Goal: Task Accomplishment & Management: Manage account settings

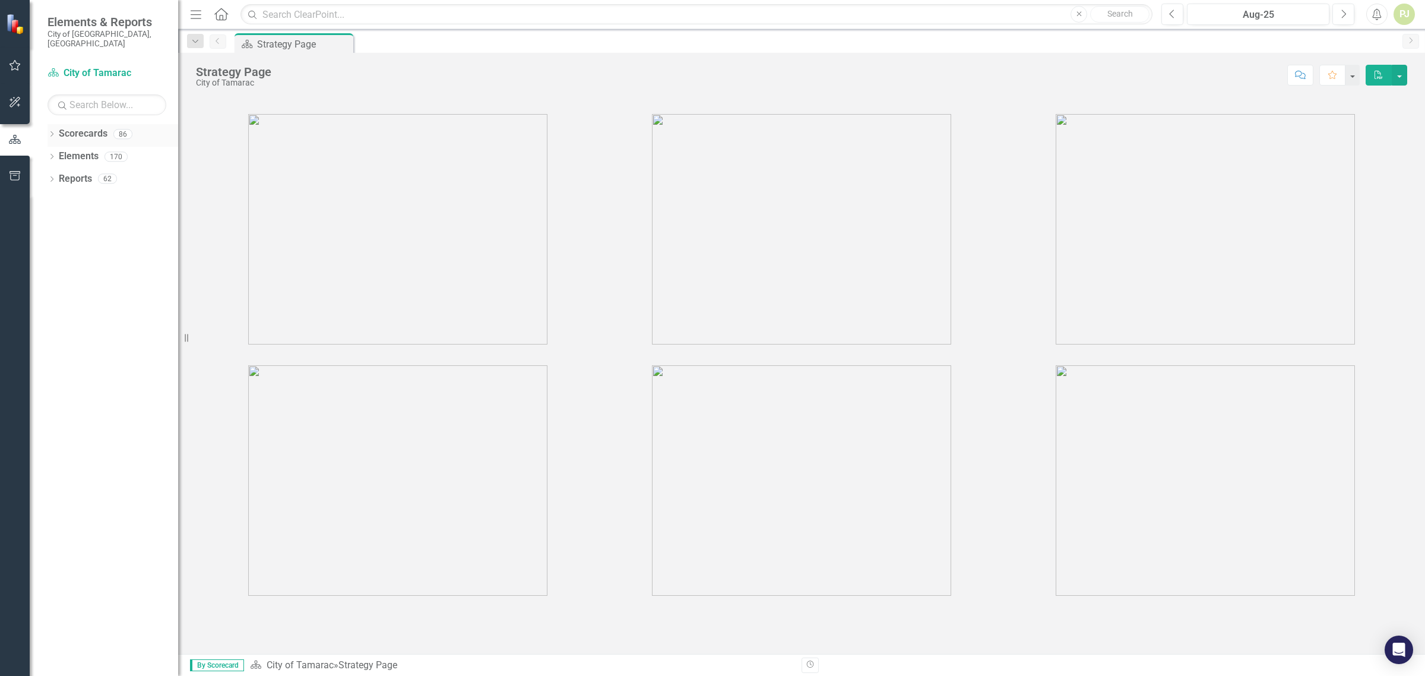
click at [52, 132] on icon "Dropdown" at bounding box center [51, 135] width 8 height 7
click at [51, 129] on icon "Dropdown" at bounding box center [50, 133] width 7 height 8
click at [51, 132] on icon "Dropdown" at bounding box center [51, 135] width 8 height 7
click at [49, 132] on icon at bounding box center [51, 133] width 5 height 3
click at [49, 132] on icon "Dropdown" at bounding box center [51, 135] width 8 height 7
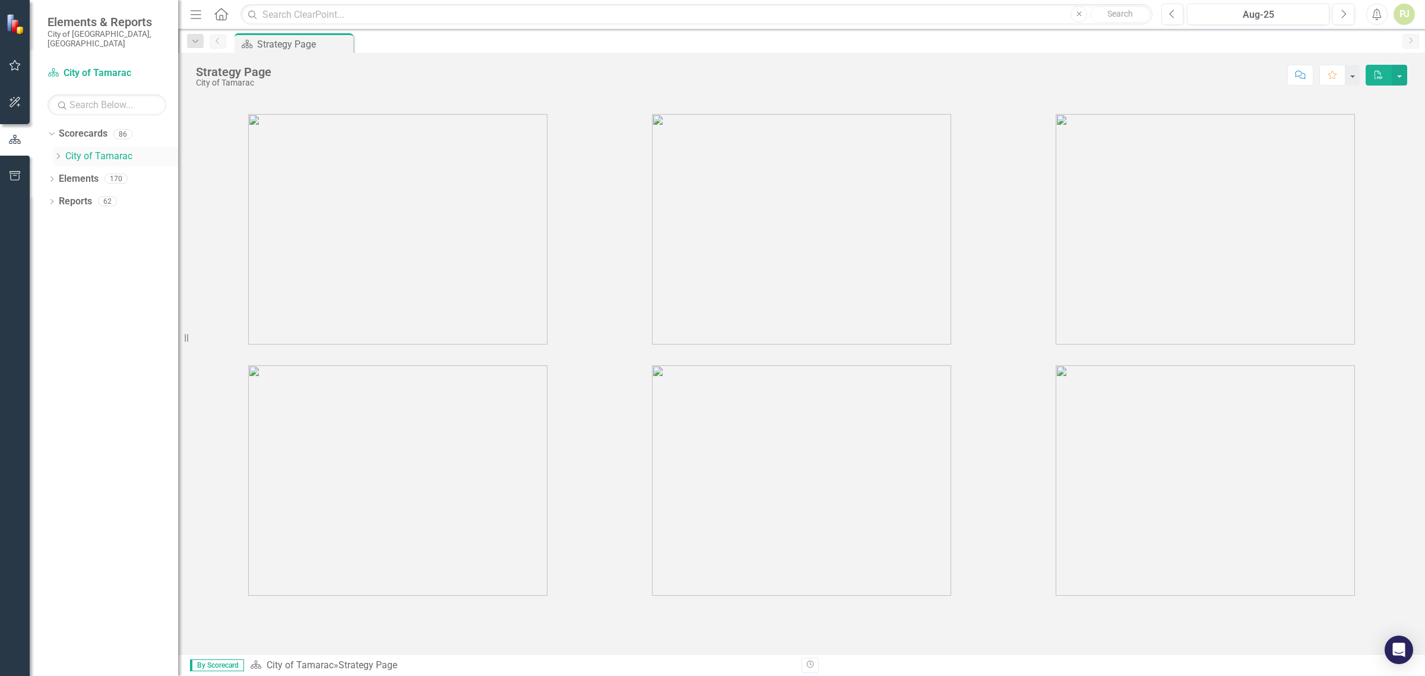
click at [59, 153] on icon at bounding box center [58, 156] width 3 height 6
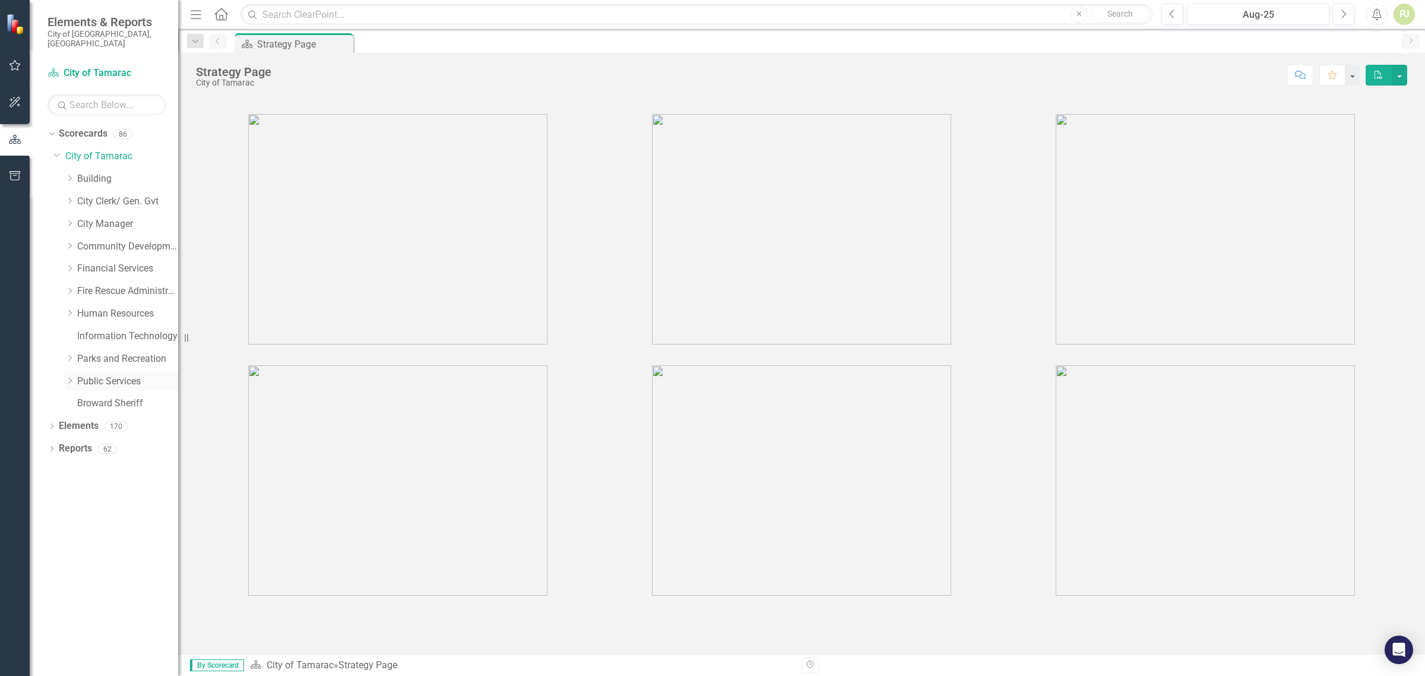
click at [67, 377] on icon "Dropdown" at bounding box center [69, 380] width 9 height 7
click at [81, 557] on icon at bounding box center [82, 560] width 3 height 6
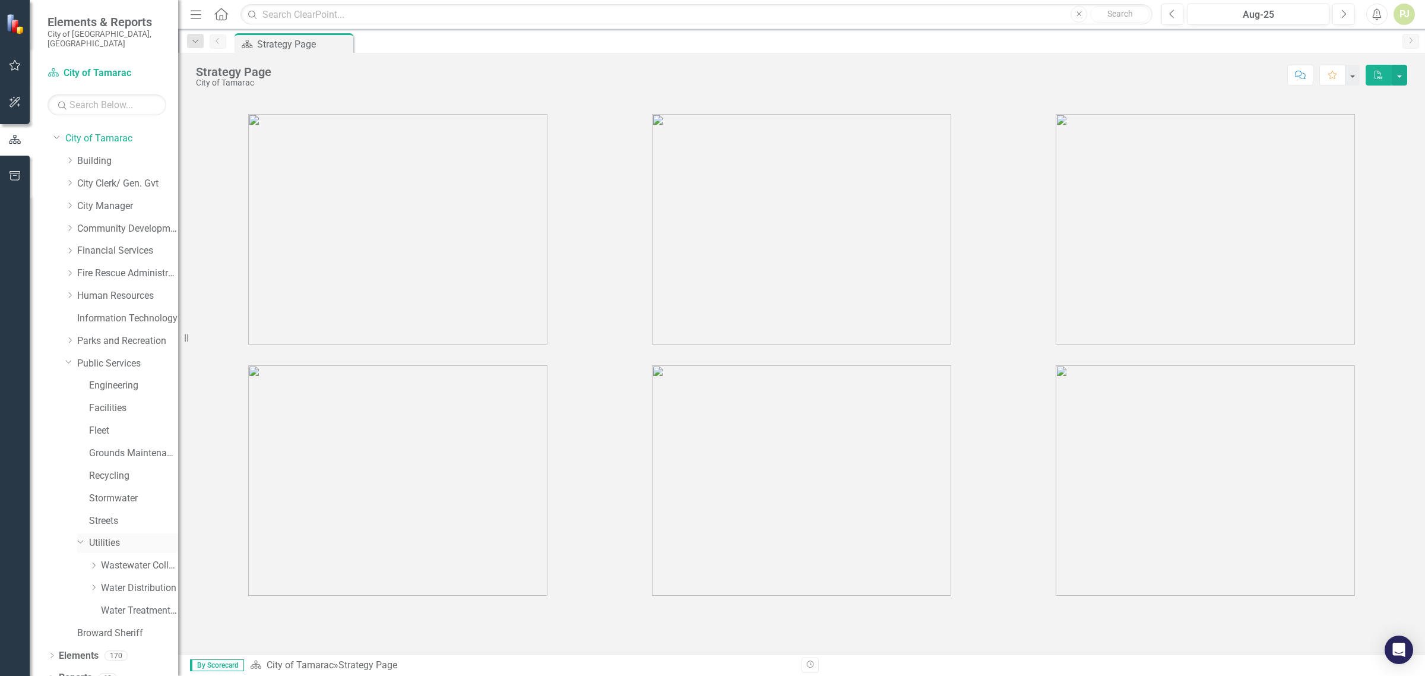
scroll to position [23, 0]
click at [96, 579] on icon "Dropdown" at bounding box center [93, 582] width 9 height 7
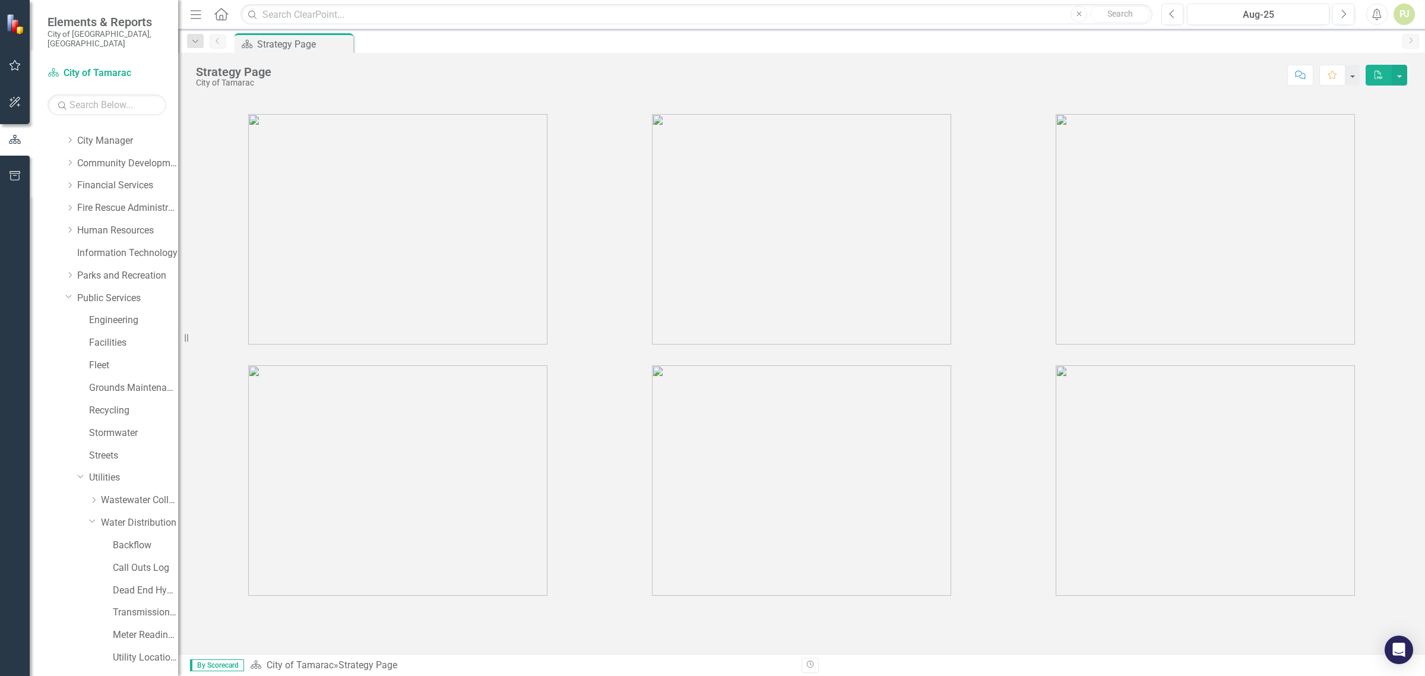
scroll to position [158, 0]
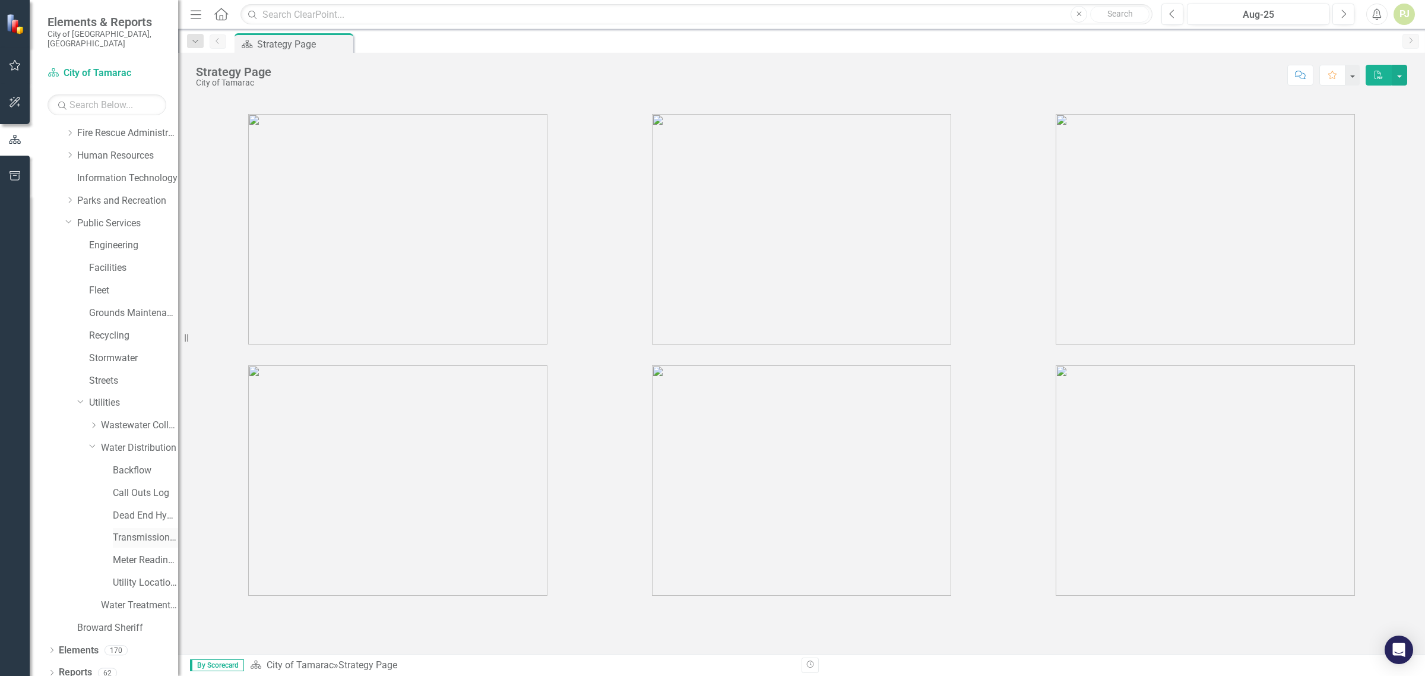
click at [120, 532] on link "Transmission and Distribution" at bounding box center [145, 538] width 65 height 14
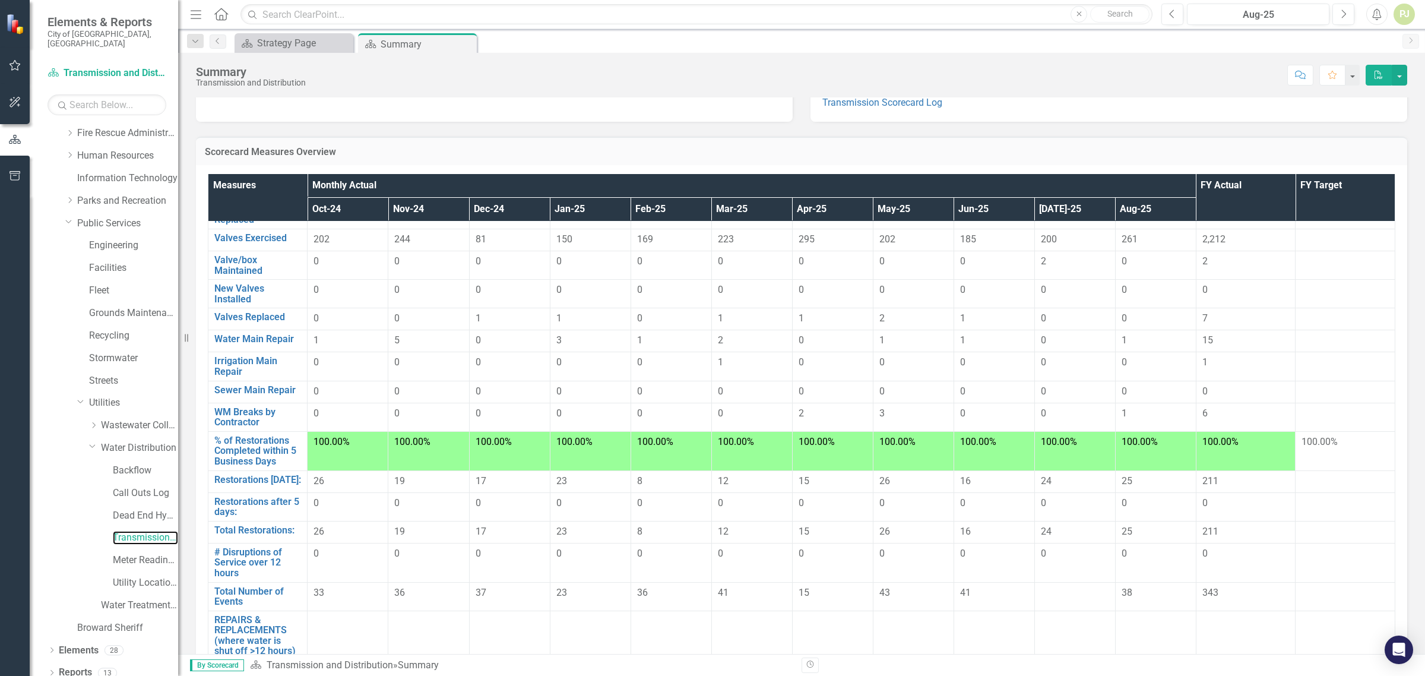
scroll to position [74, 0]
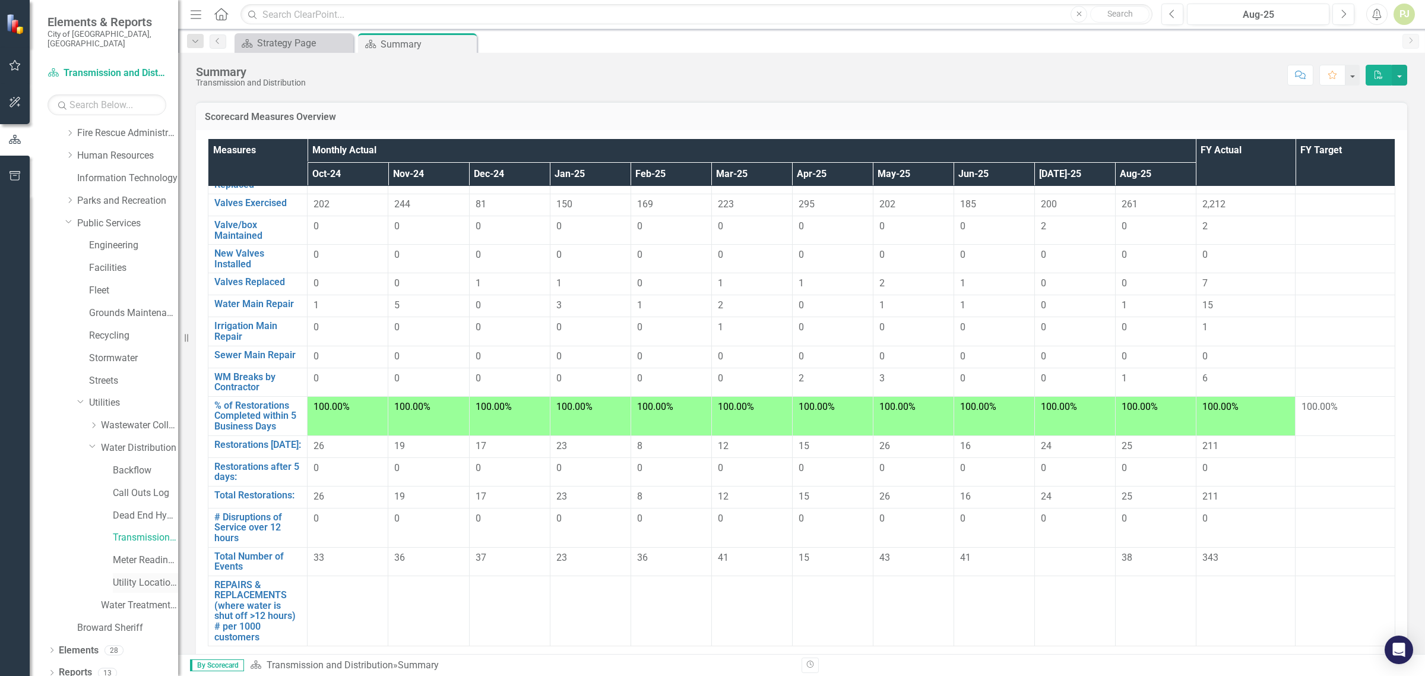
click at [148, 576] on link "Utility Location Requests" at bounding box center [145, 583] width 65 height 14
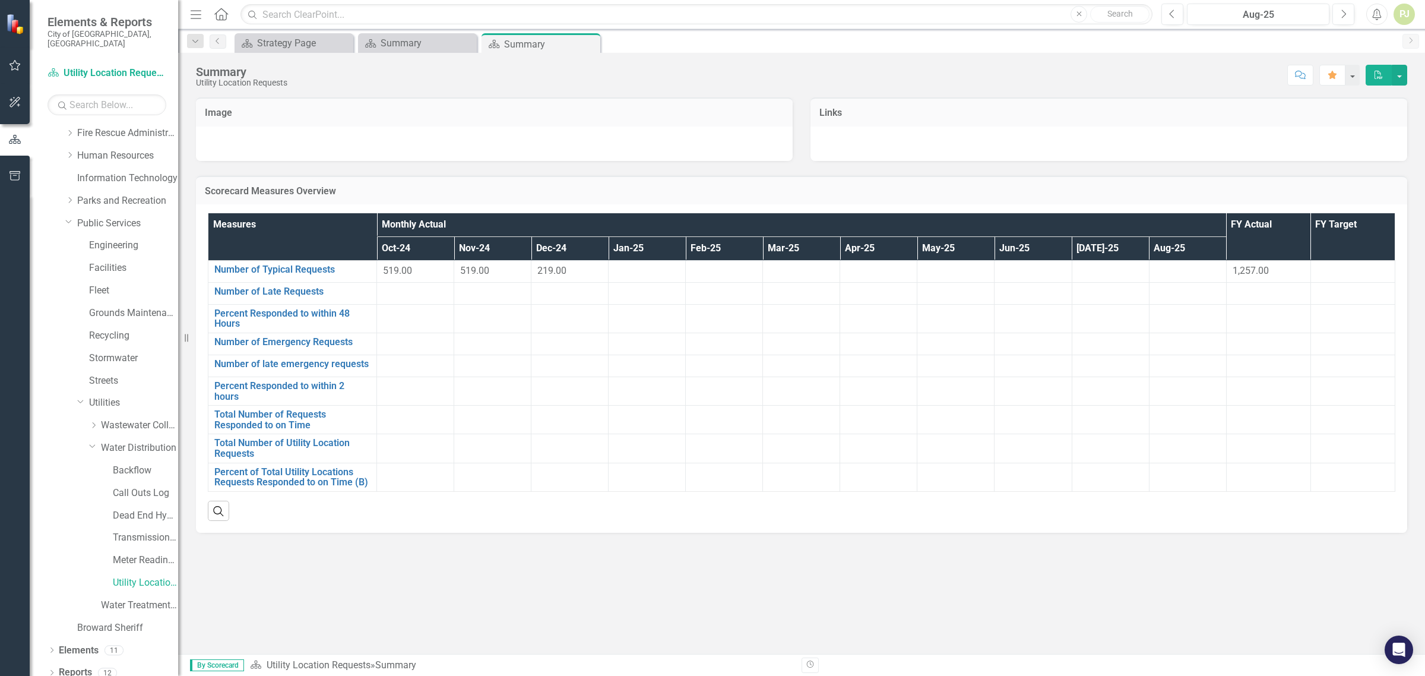
click at [630, 277] on div at bounding box center [646, 271] width 65 height 14
click at [297, 293] on link "Number of Late Requests" at bounding box center [292, 291] width 156 height 11
click at [342, 360] on link "Number of late emergency requests" at bounding box center [292, 364] width 156 height 11
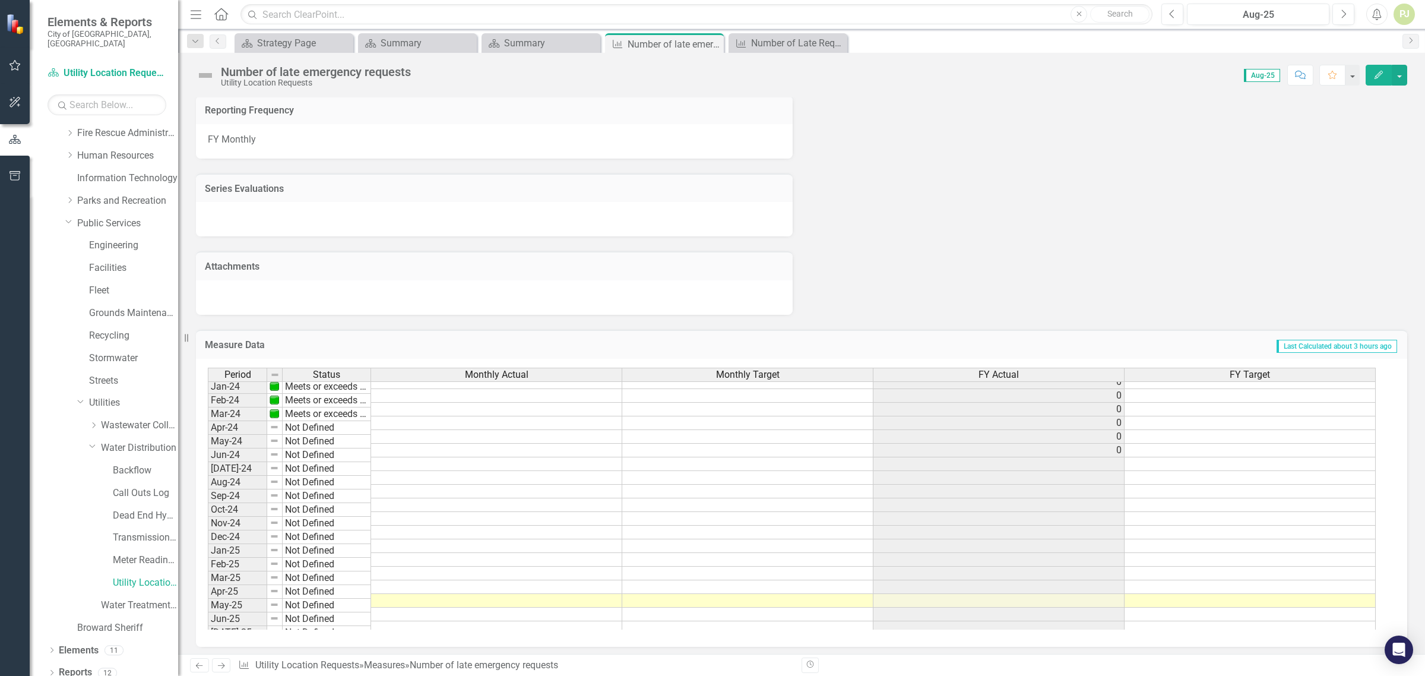
scroll to position [442, 0]
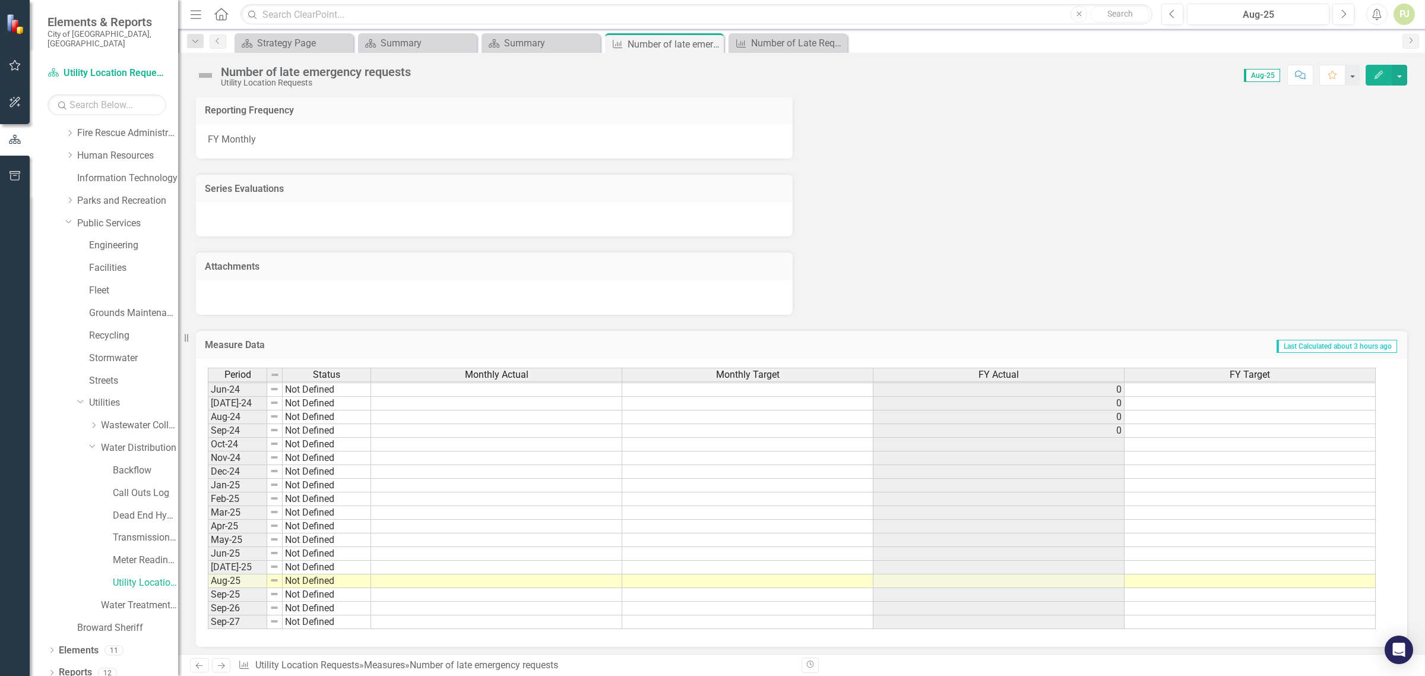
click at [330, 506] on tbody "Sept - 22 Meets or exceeds target Oct-22 Meets or exceeds target Nov-22 Meets o…" at bounding box center [289, 362] width 163 height 533
click at [610, 509] on td at bounding box center [496, 513] width 251 height 14
click at [610, 508] on td at bounding box center [496, 513] width 251 height 14
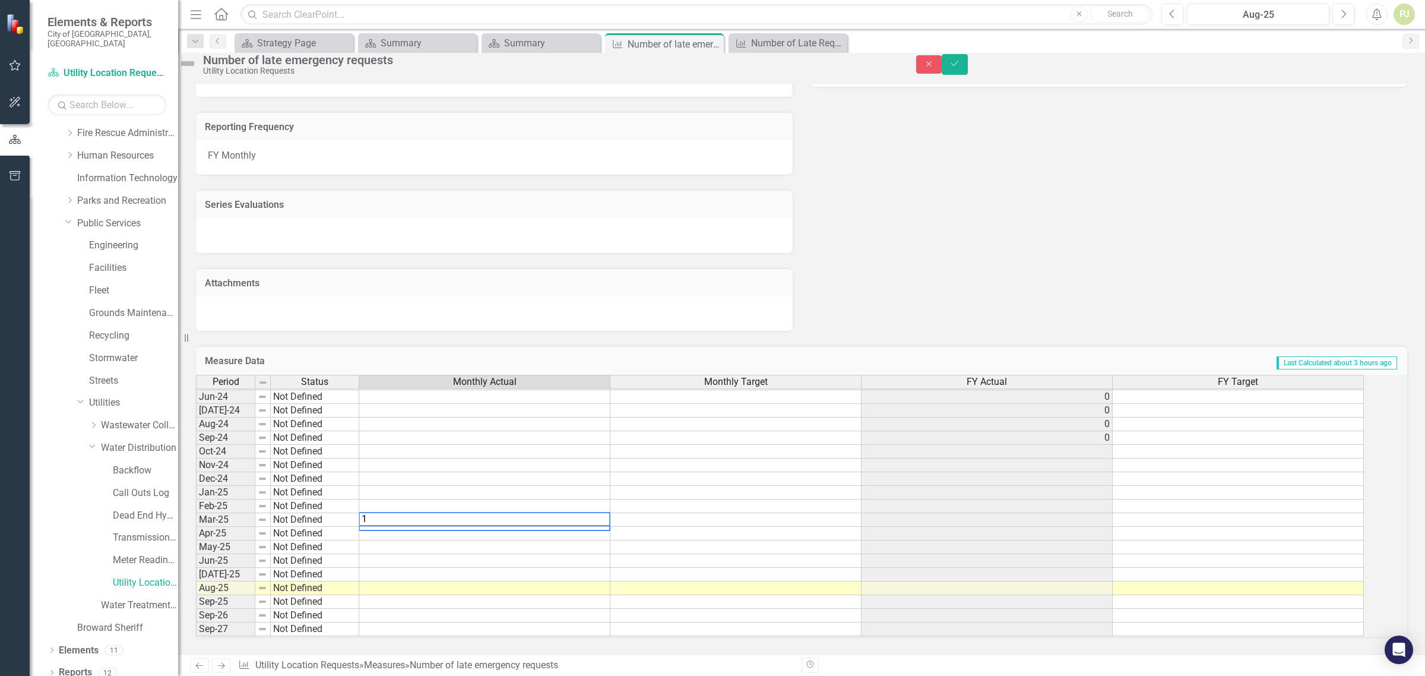
click at [701, 513] on td at bounding box center [735, 520] width 251 height 14
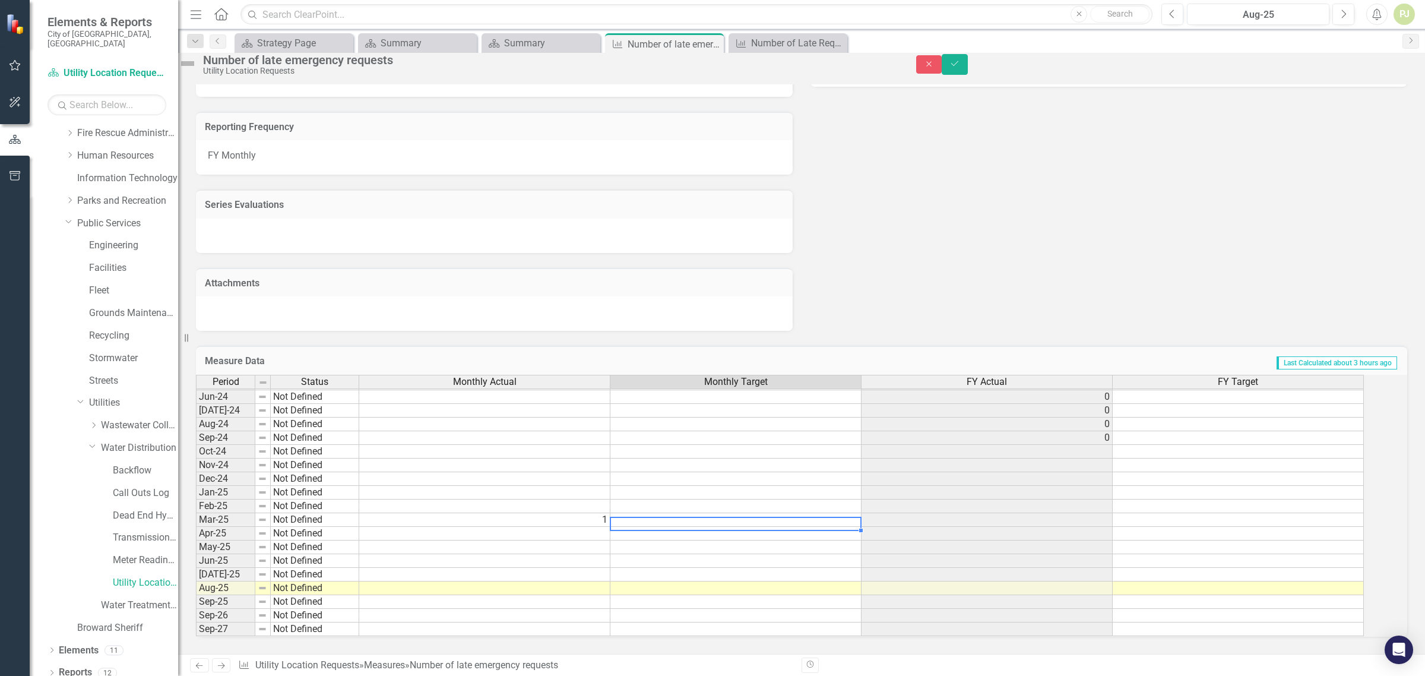
click at [927, 513] on td at bounding box center [986, 520] width 251 height 14
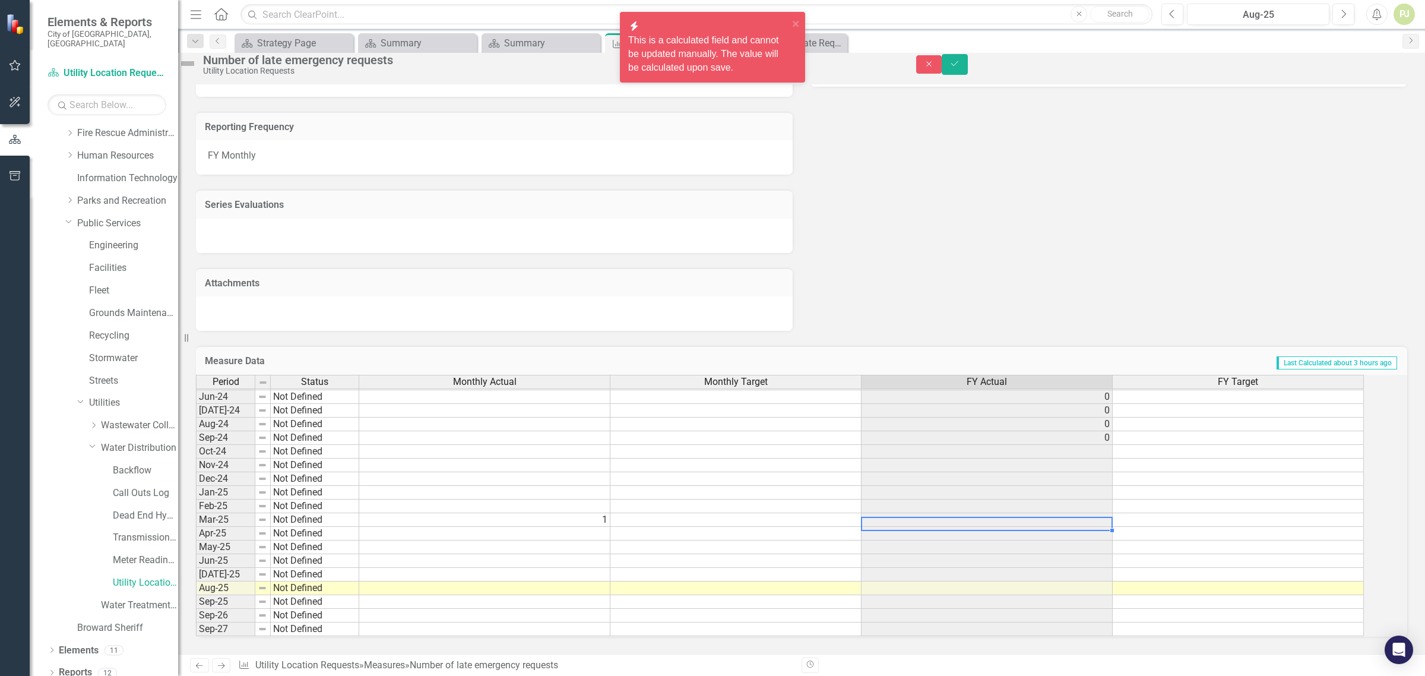
click at [927, 513] on td at bounding box center [986, 520] width 251 height 14
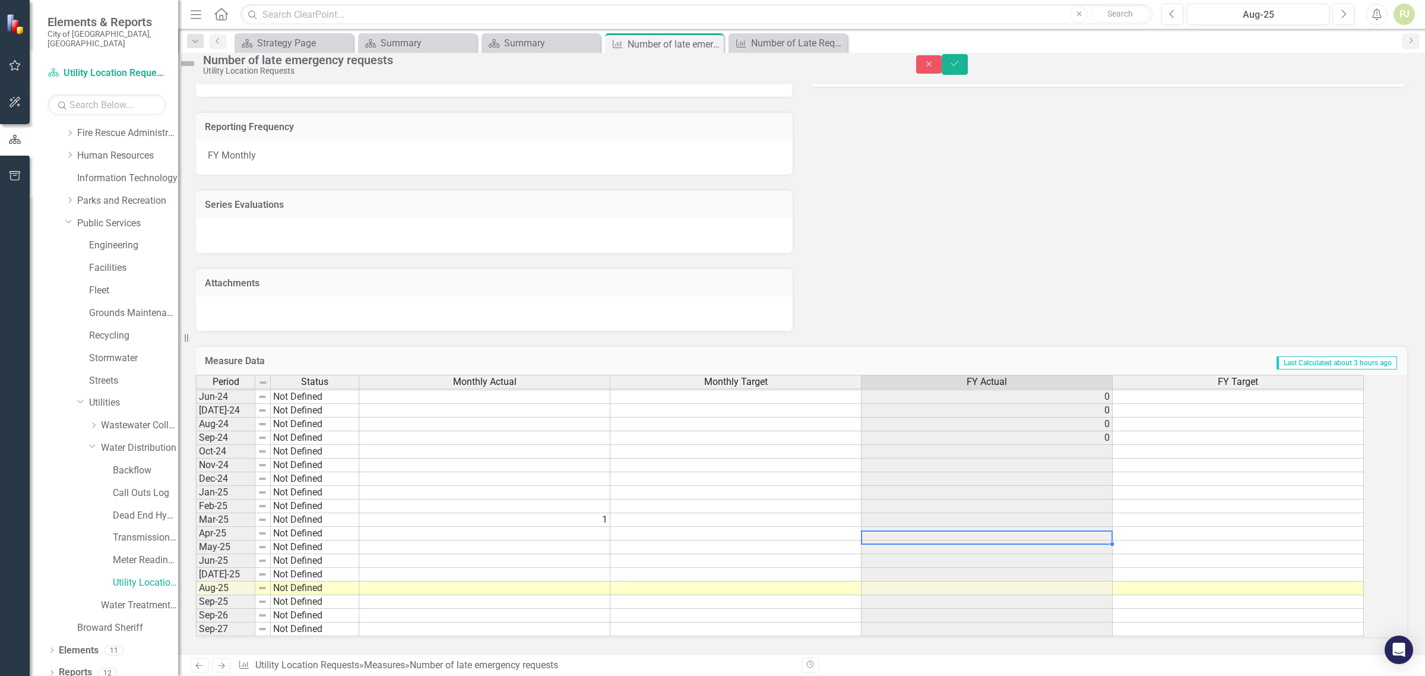
click at [196, 527] on div "Period Status Monthly Actual Monthly Target FY Actual FY Target May-23 Meets or…" at bounding box center [196, 417] width 0 height 438
click at [951, 513] on td at bounding box center [986, 520] width 251 height 14
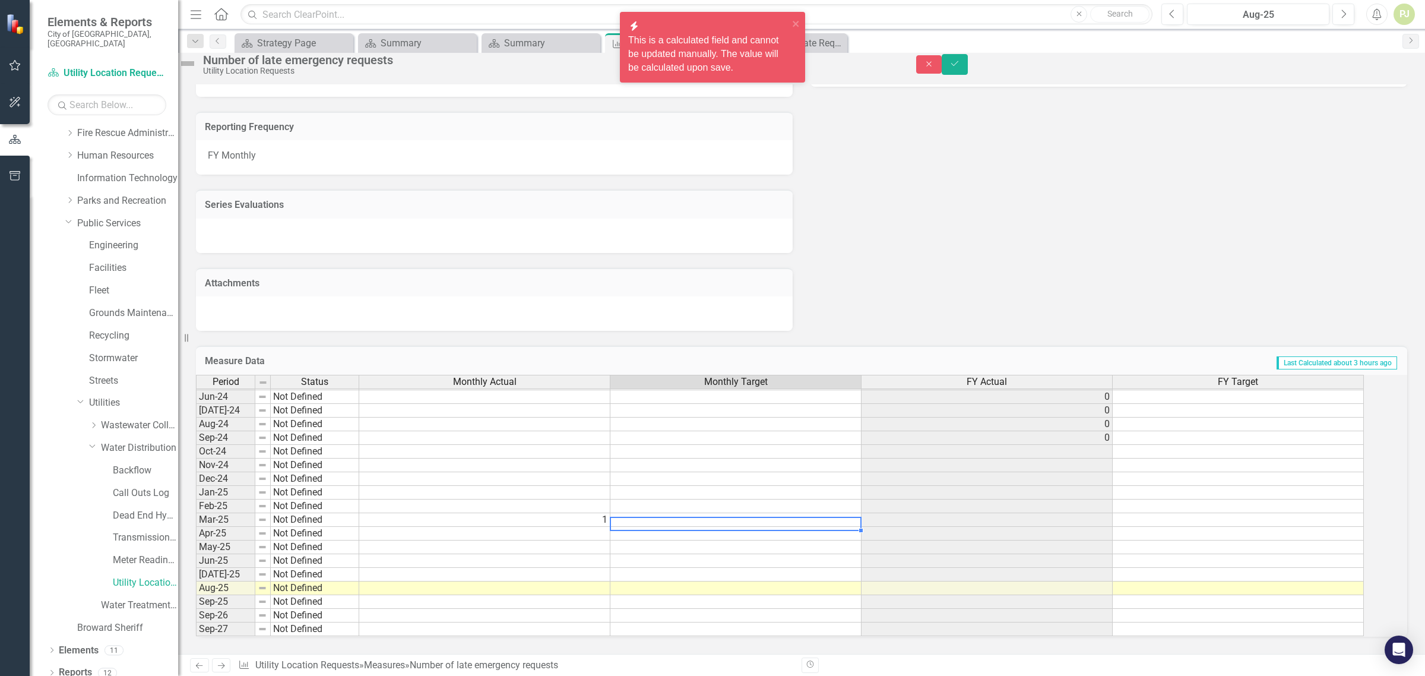
click at [684, 513] on td at bounding box center [735, 520] width 251 height 14
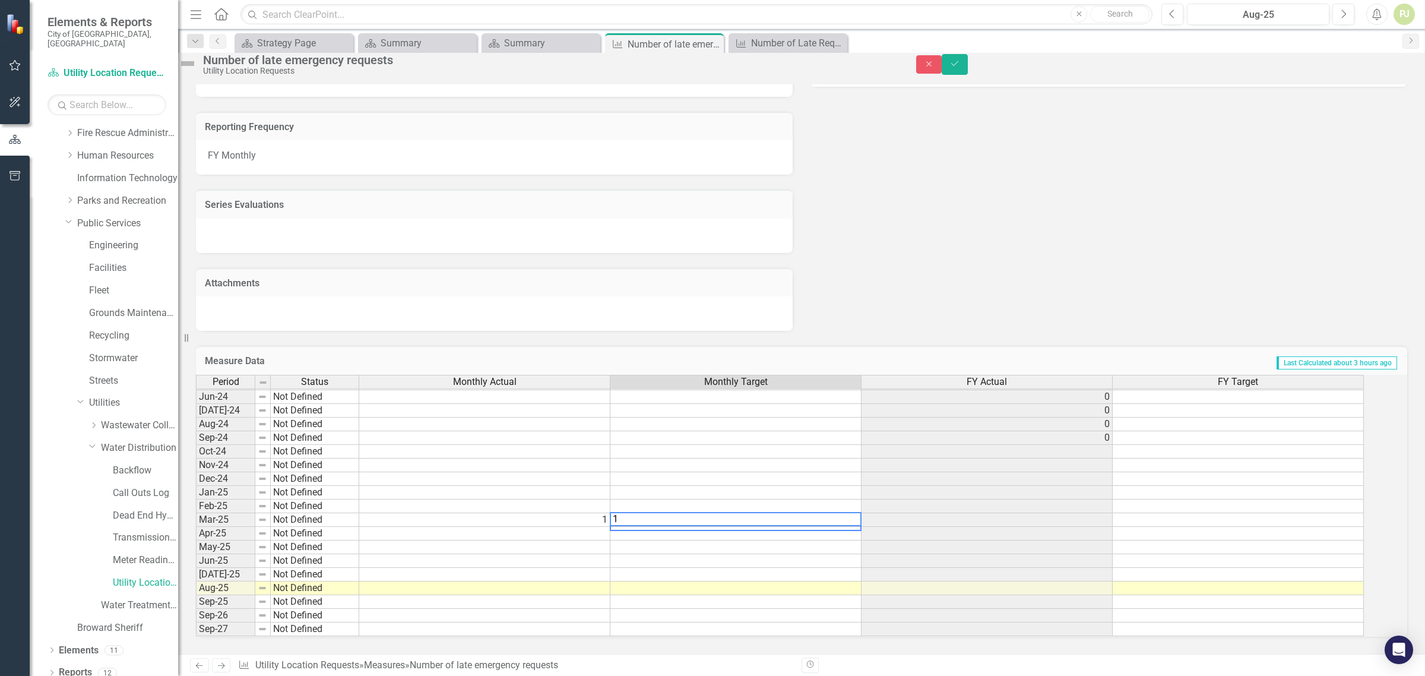
click at [704, 527] on td at bounding box center [735, 534] width 251 height 14
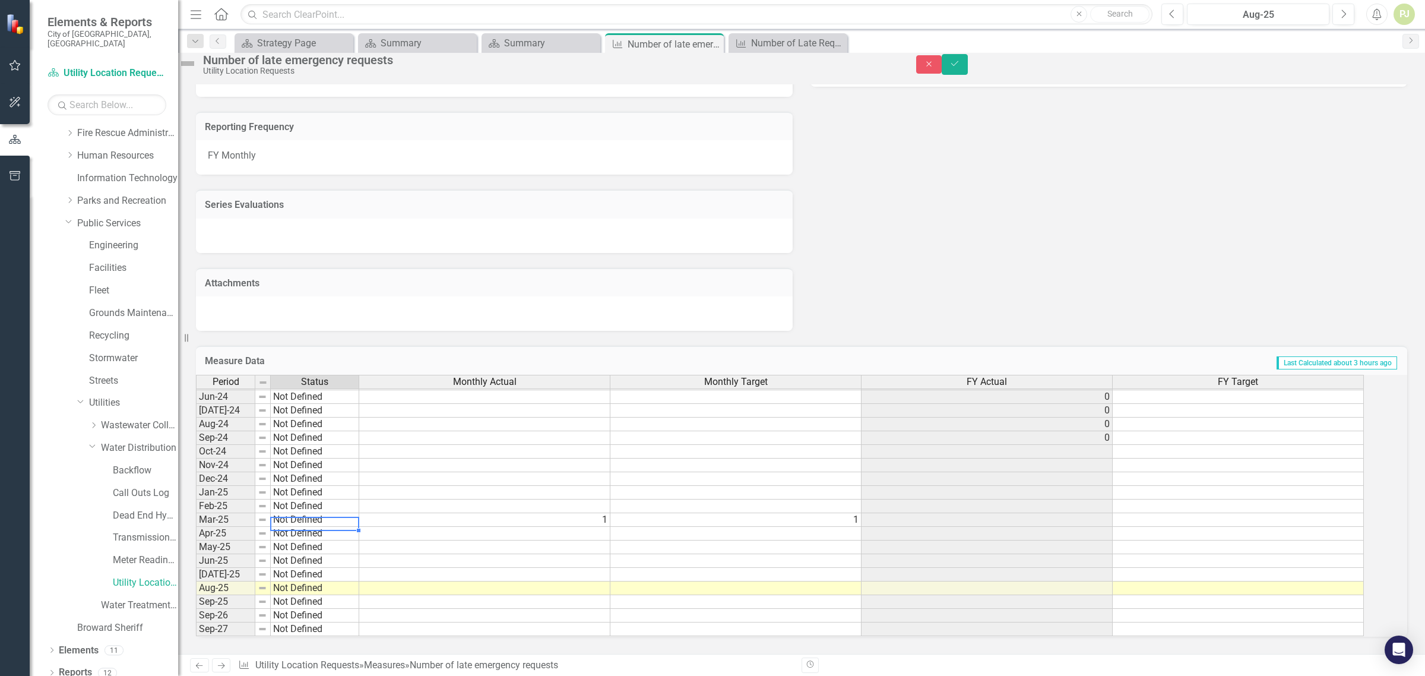
click at [322, 513] on td "Not Defined" at bounding box center [315, 520] width 88 height 14
click at [345, 518] on div "Period Status Monthly Actual Monthly Target FY Actual FY Target May-23 Meets or…" at bounding box center [785, 506] width 1178 height 262
click at [1138, 499] on td at bounding box center [1238, 506] width 251 height 14
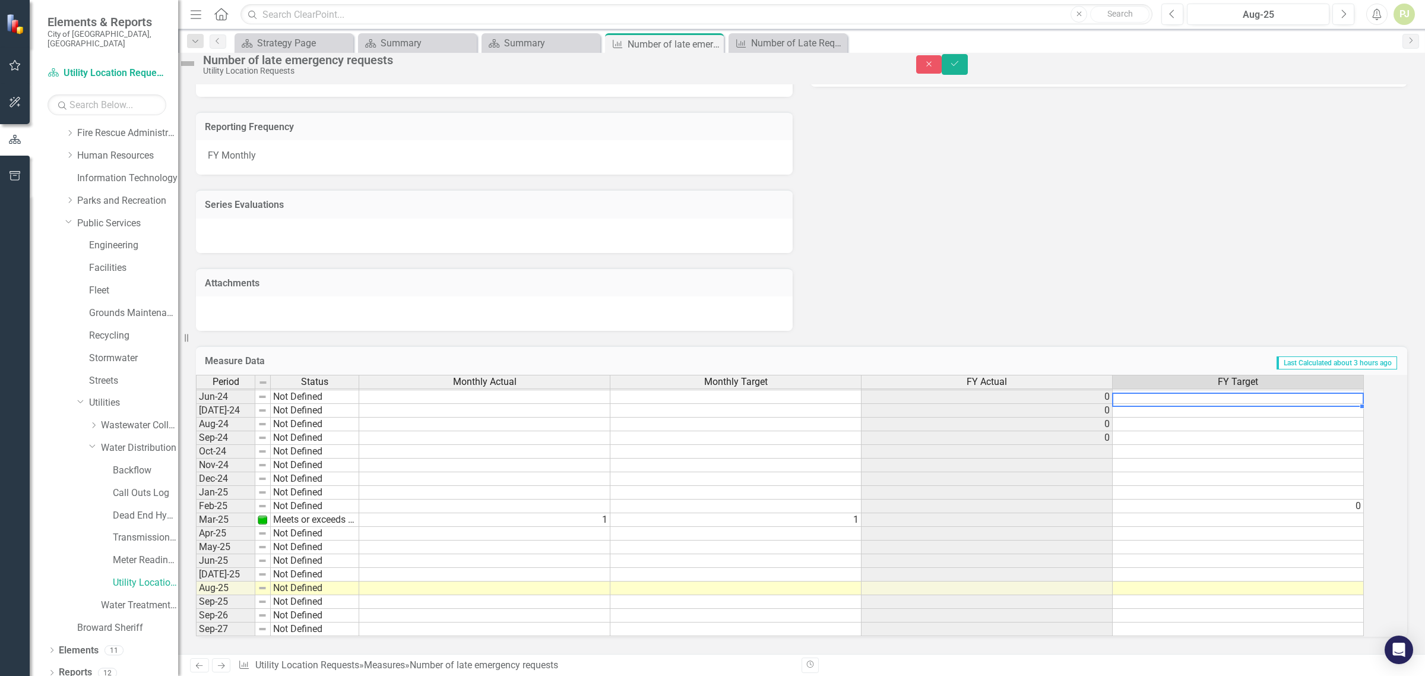
click at [1165, 390] on td at bounding box center [1238, 397] width 251 height 14
click at [1158, 404] on td at bounding box center [1238, 411] width 251 height 14
click at [1142, 417] on td at bounding box center [1238, 424] width 251 height 14
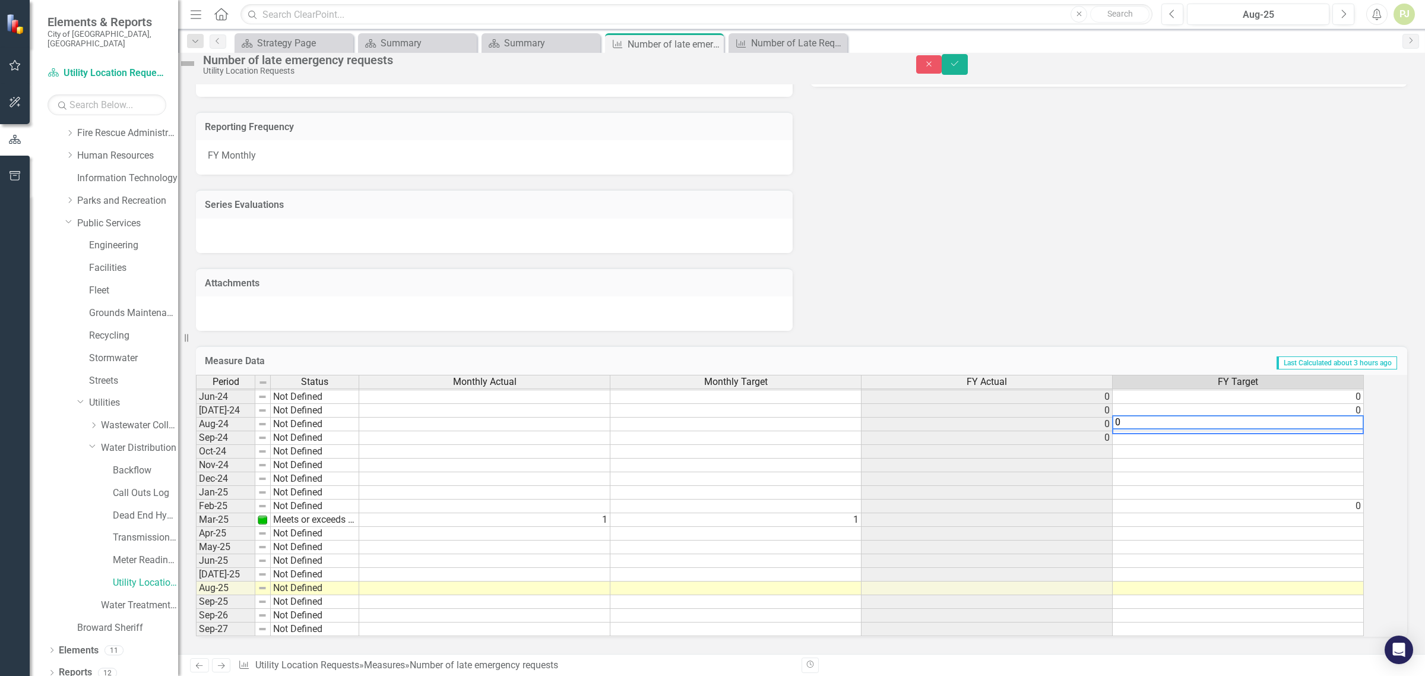
click at [1134, 431] on td at bounding box center [1238, 438] width 251 height 14
click at [1137, 445] on td at bounding box center [1238, 452] width 251 height 14
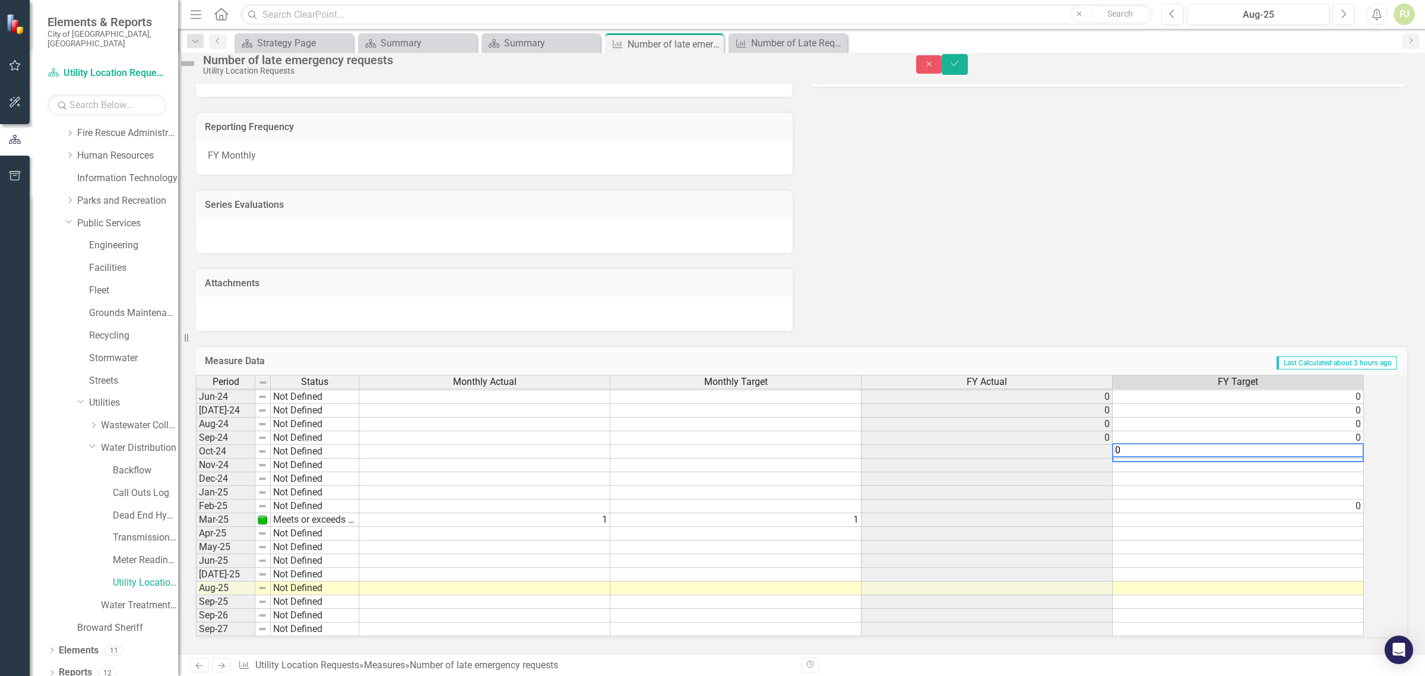
click at [1135, 458] on td at bounding box center [1238, 465] width 251 height 14
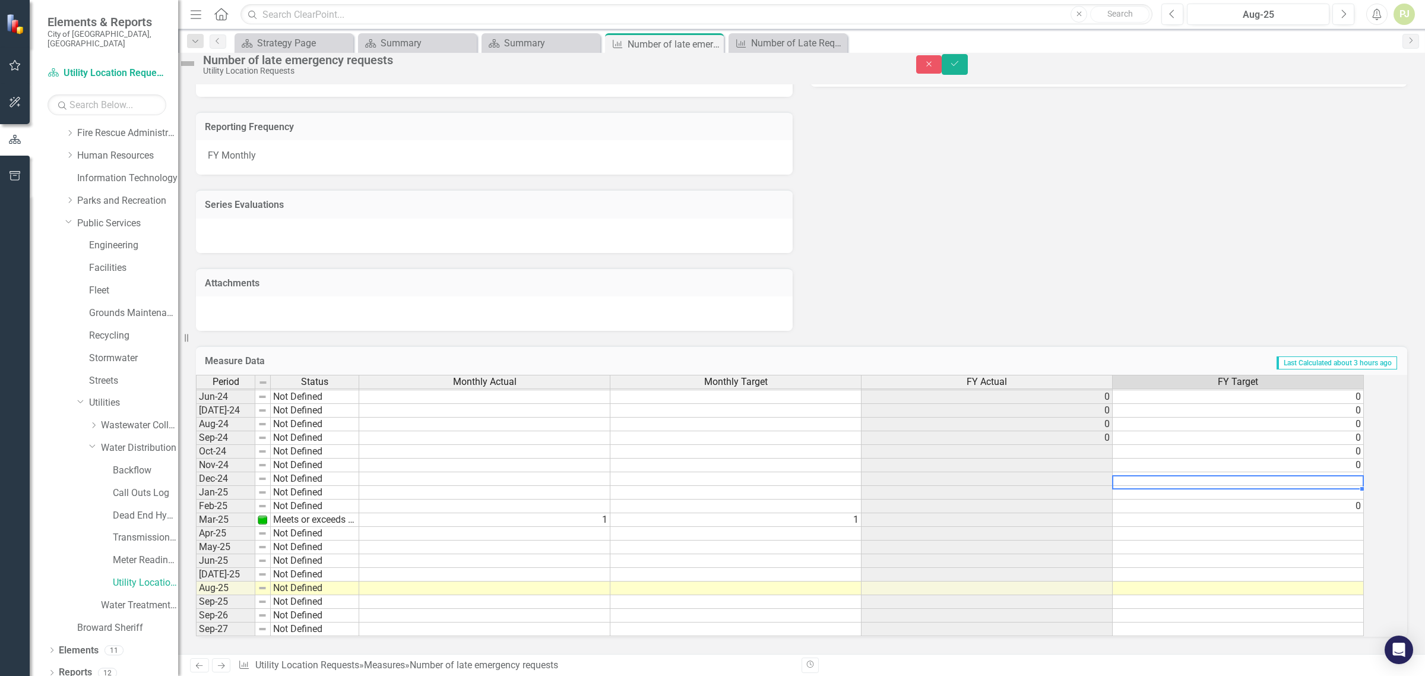
click at [1139, 472] on td at bounding box center [1238, 479] width 251 height 14
click at [1139, 486] on td at bounding box center [1238, 493] width 251 height 14
click at [1138, 499] on td "0" at bounding box center [1238, 506] width 251 height 14
click at [1141, 513] on td at bounding box center [1238, 520] width 251 height 14
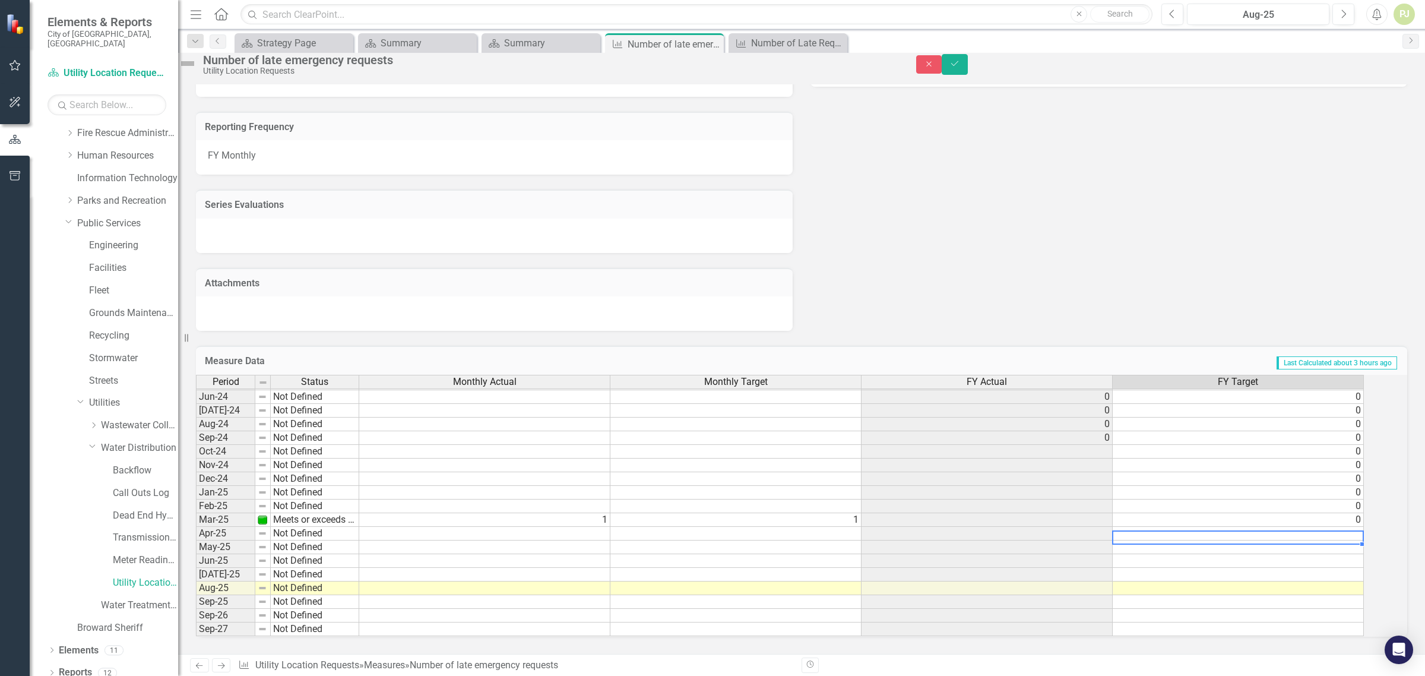
click at [1138, 527] on td at bounding box center [1238, 534] width 251 height 14
click at [1139, 540] on td at bounding box center [1238, 547] width 251 height 14
click at [1140, 554] on td at bounding box center [1238, 561] width 251 height 14
click at [1142, 568] on td at bounding box center [1238, 575] width 251 height 14
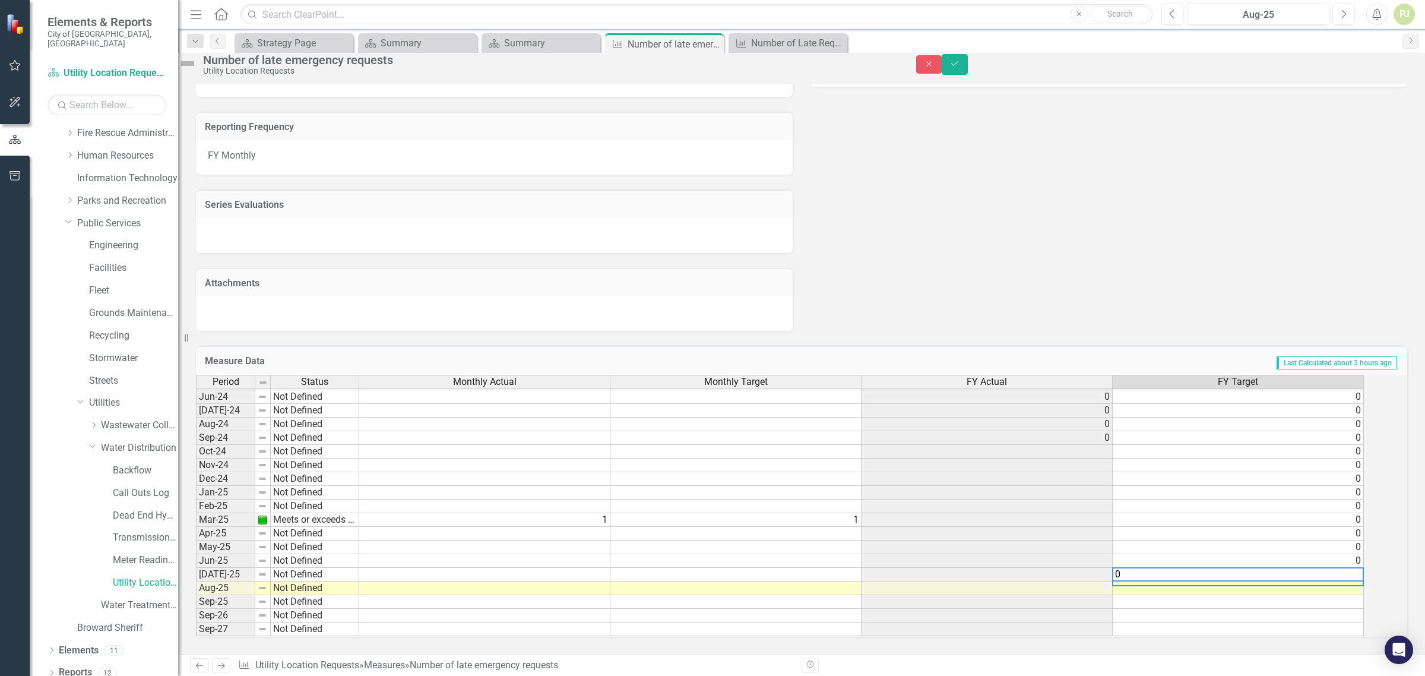
click at [1142, 581] on td at bounding box center [1238, 588] width 251 height 14
click at [1143, 595] on td at bounding box center [1238, 602] width 251 height 14
click at [1140, 609] on td at bounding box center [1238, 616] width 251 height 14
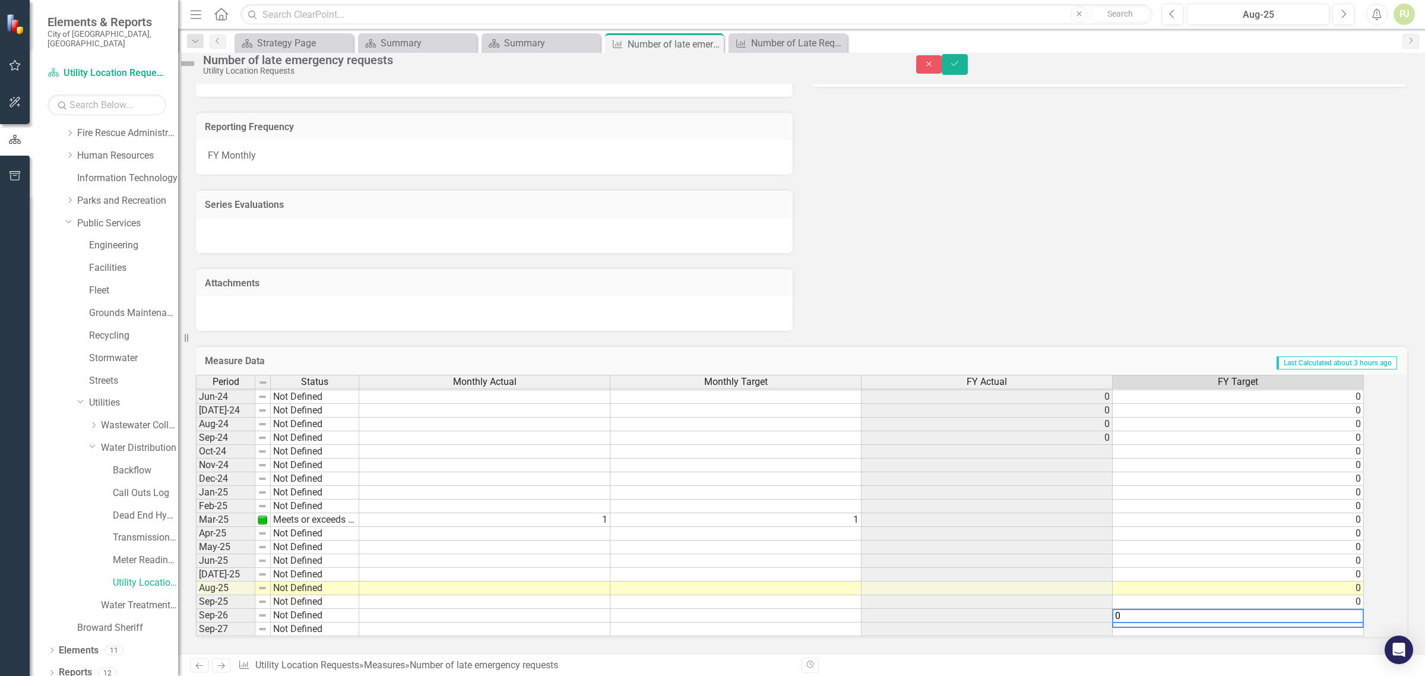
click at [1140, 622] on td at bounding box center [1238, 629] width 251 height 14
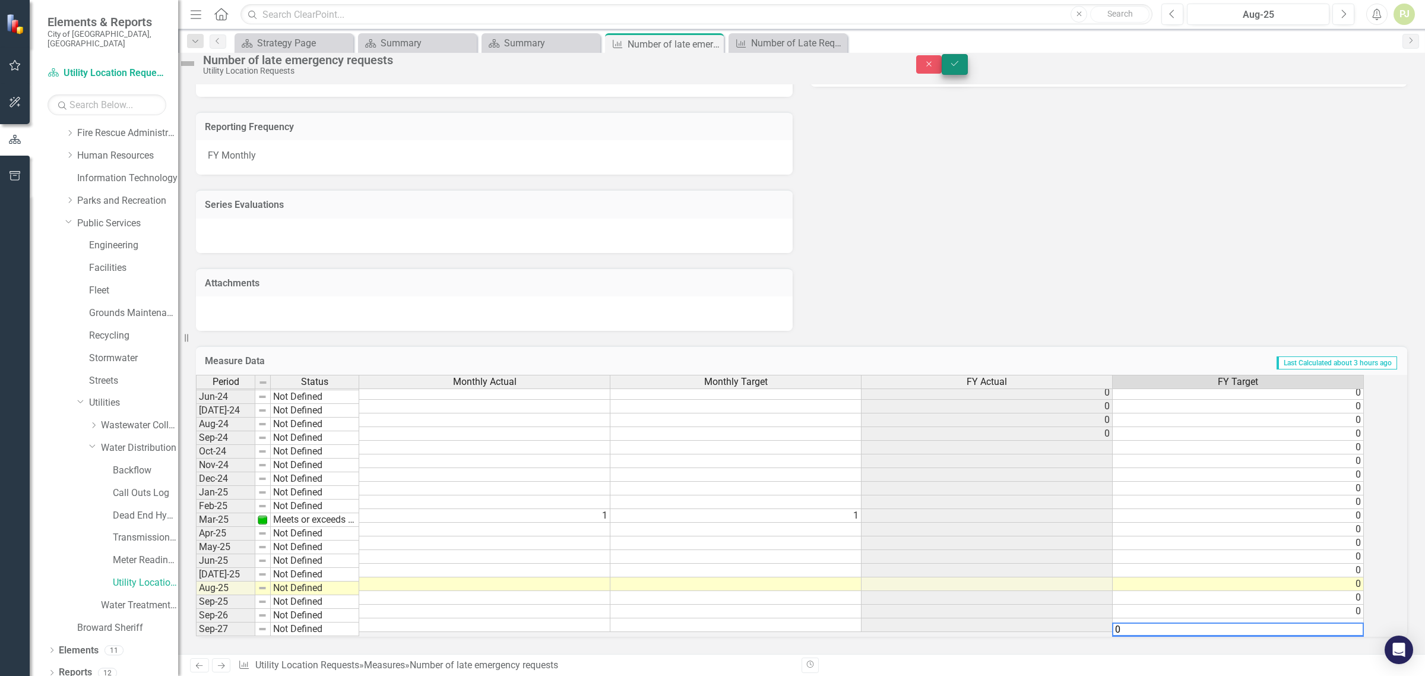
type textarea "0"
click at [968, 68] on button "Save" at bounding box center [955, 64] width 26 height 21
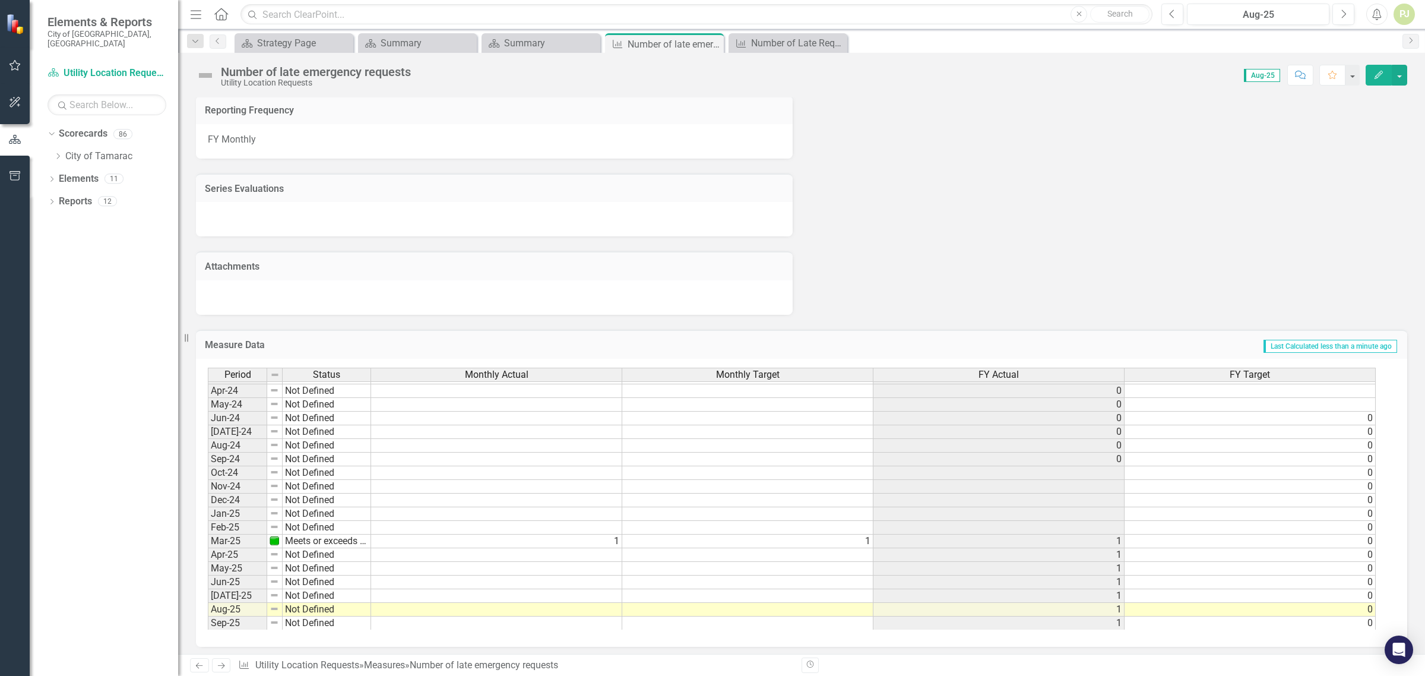
scroll to position [442, 0]
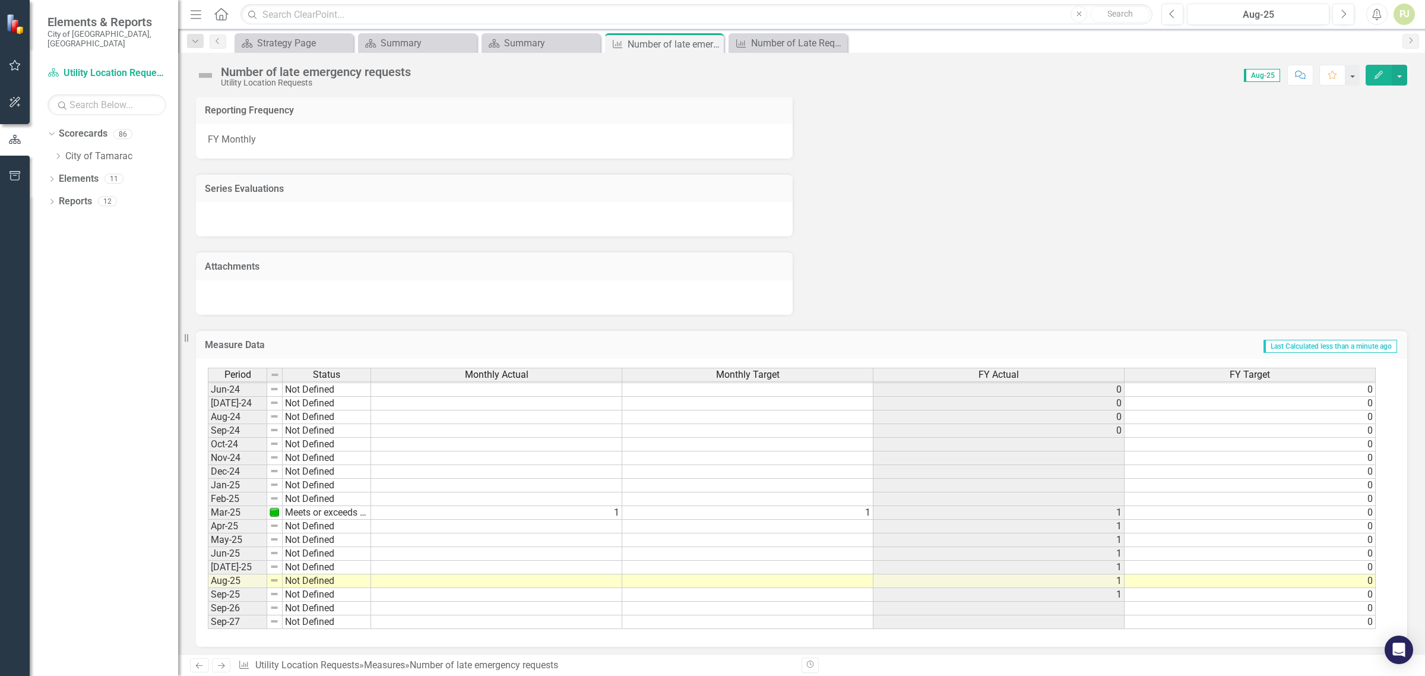
click at [315, 521] on tbody "Oct-22 Meets or exceeds target Nov-22 Meets or exceeds target Dec-22 Meets or e…" at bounding box center [289, 368] width 163 height 519
click at [315, 521] on td "Not Defined" at bounding box center [327, 526] width 88 height 14
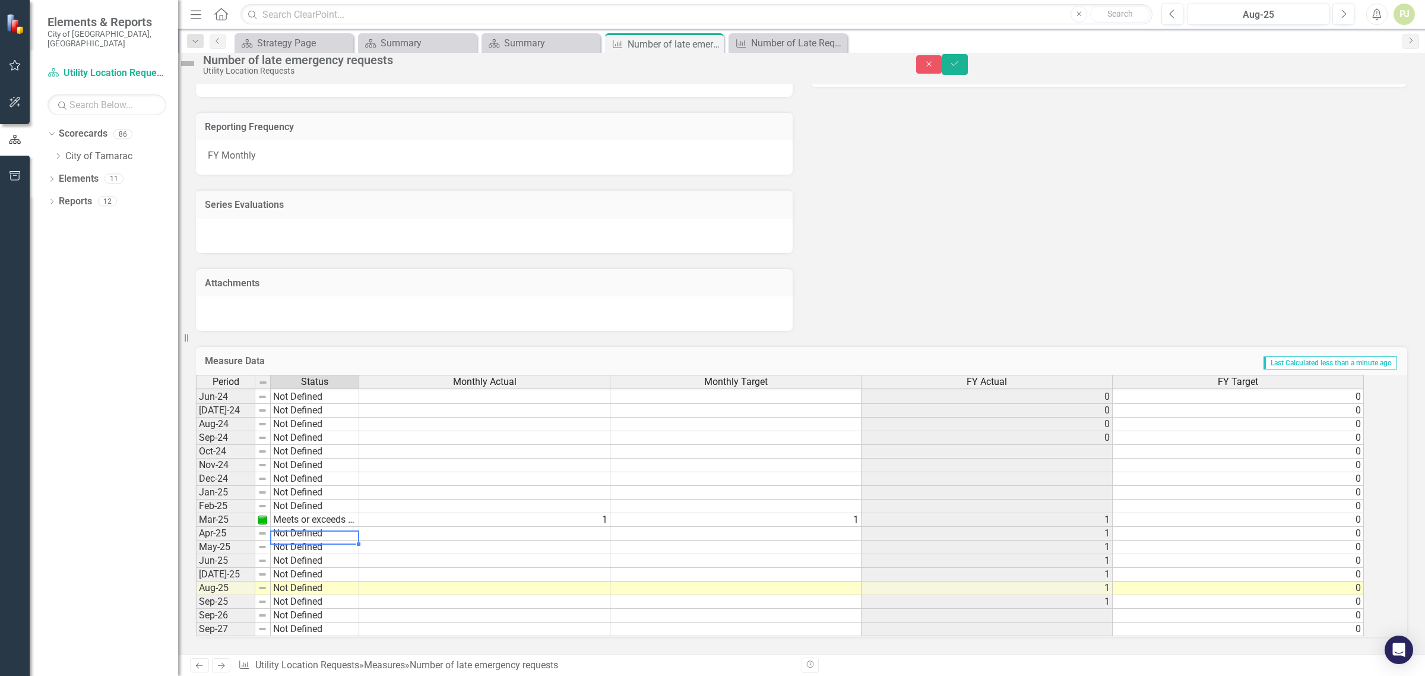
click at [315, 527] on td "Not Defined" at bounding box center [315, 534] width 88 height 14
click at [410, 513] on td "1" at bounding box center [484, 520] width 251 height 14
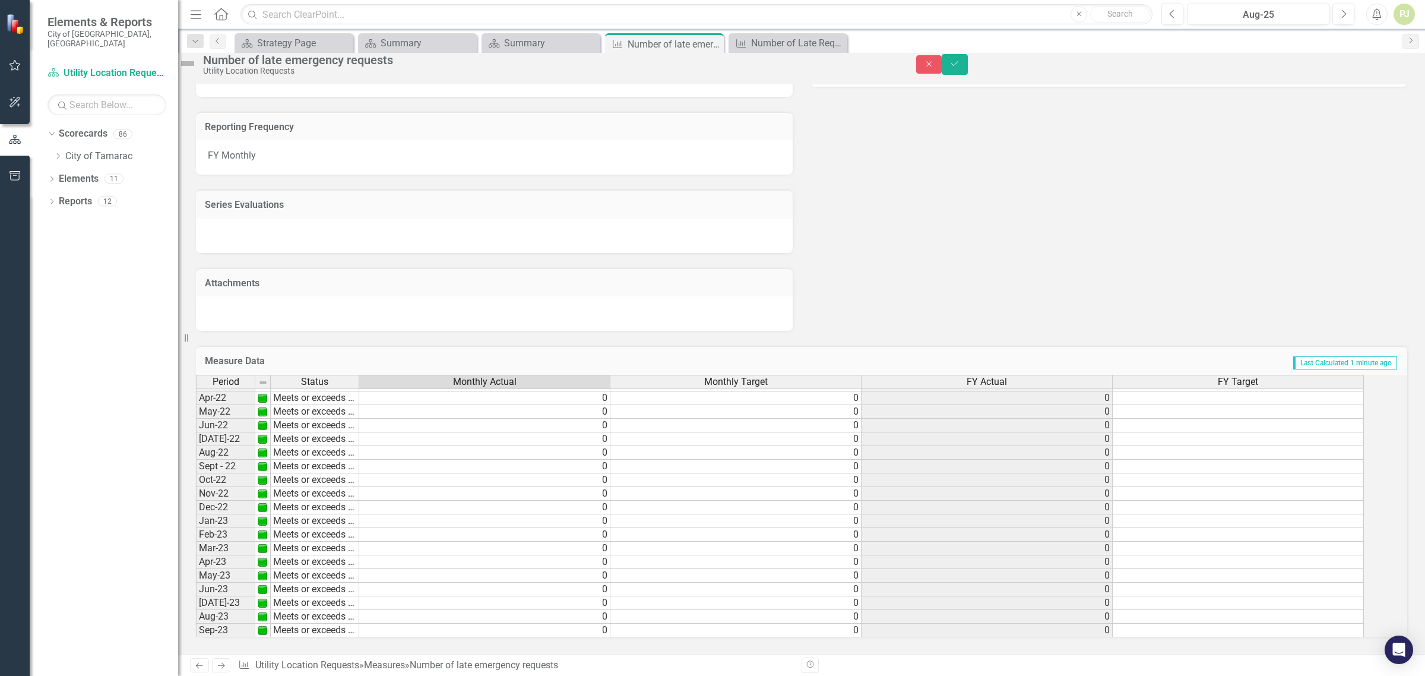
scroll to position [10, 0]
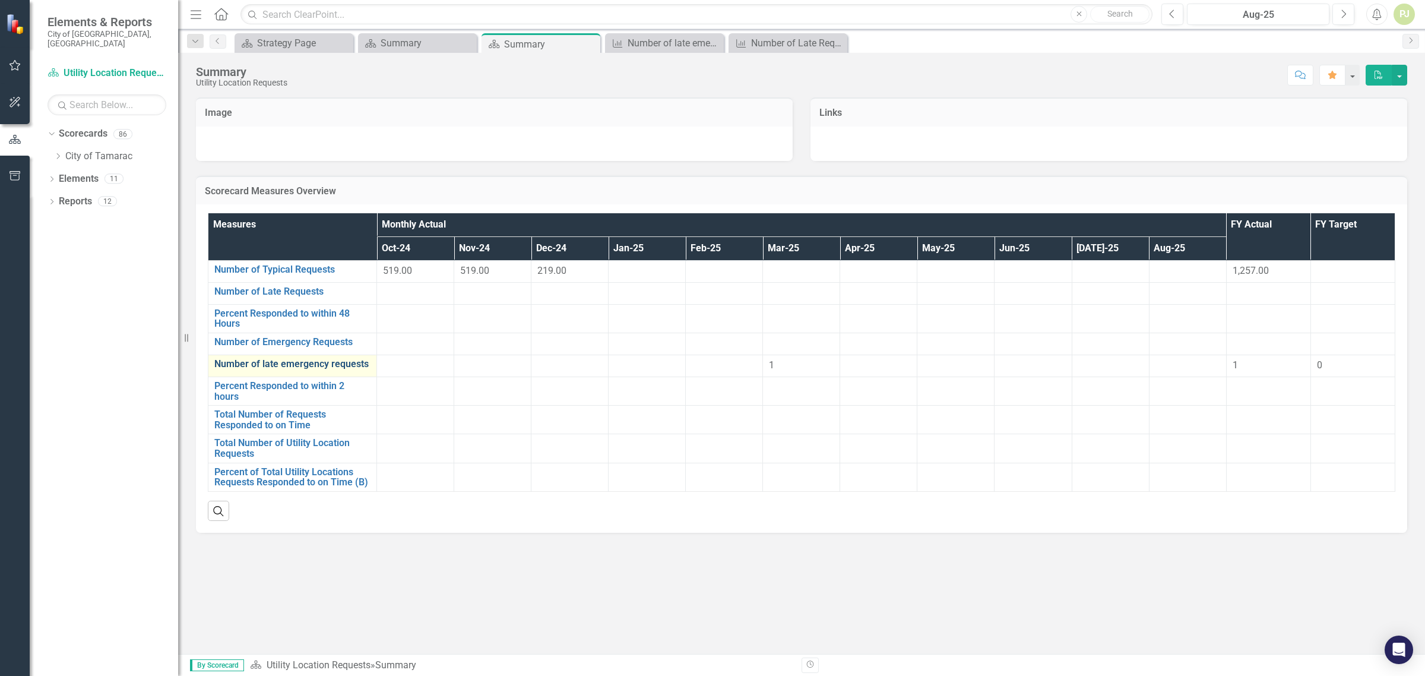
click at [298, 365] on link "Number of late emergency requests" at bounding box center [292, 364] width 156 height 11
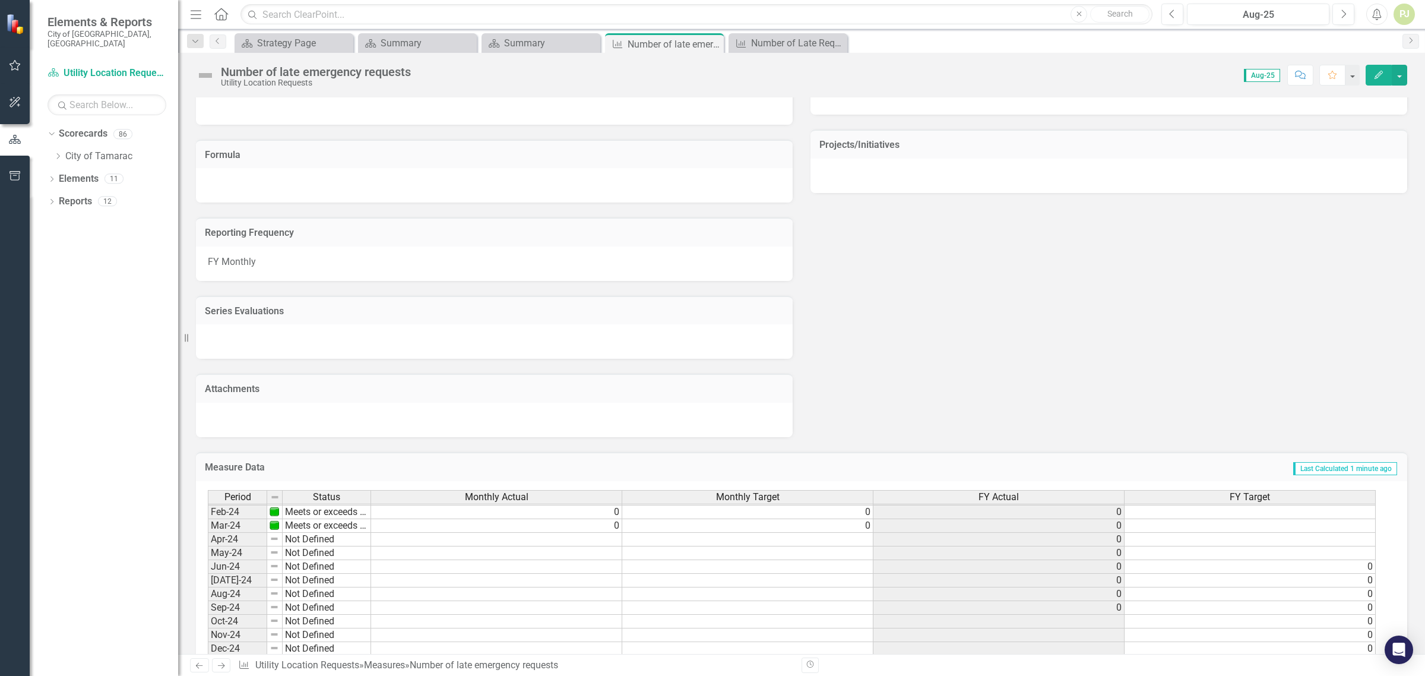
scroll to position [379, 0]
click at [616, 628] on td "1" at bounding box center [496, 635] width 251 height 14
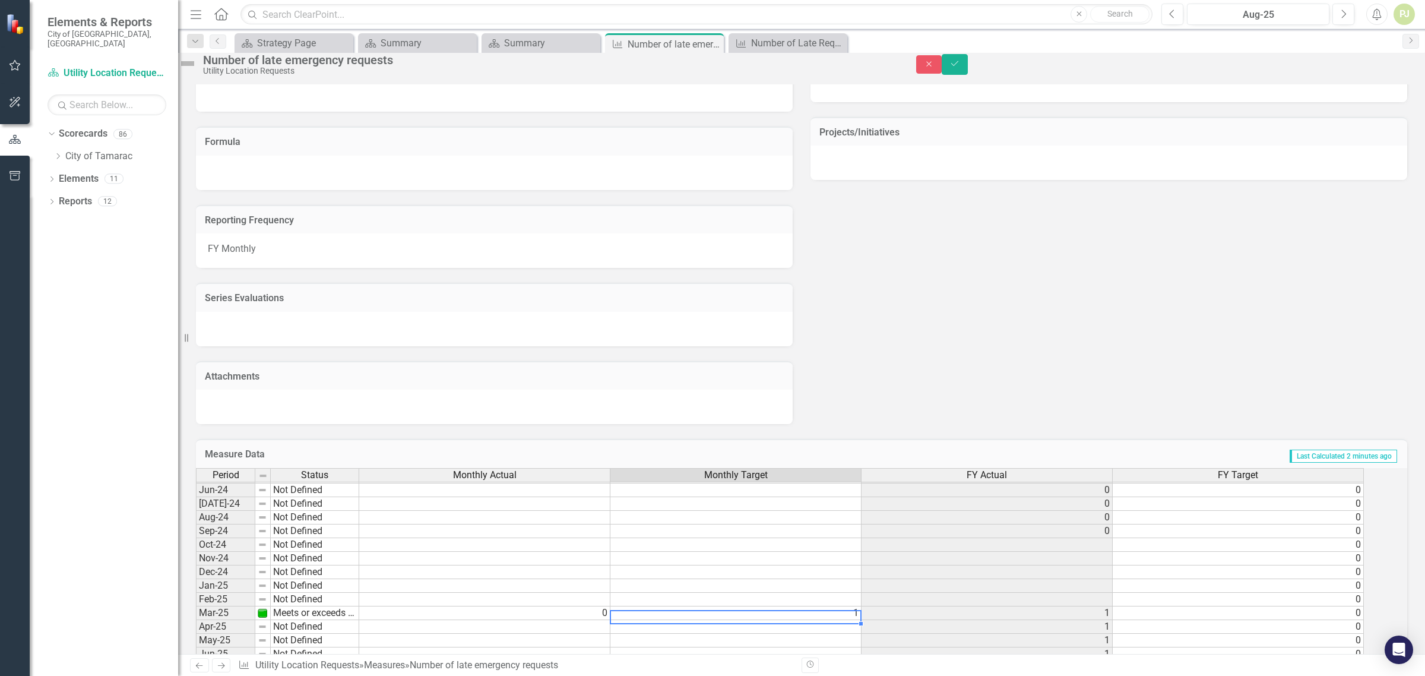
click at [861, 620] on td "1" at bounding box center [735, 613] width 251 height 14
type textarea "0"
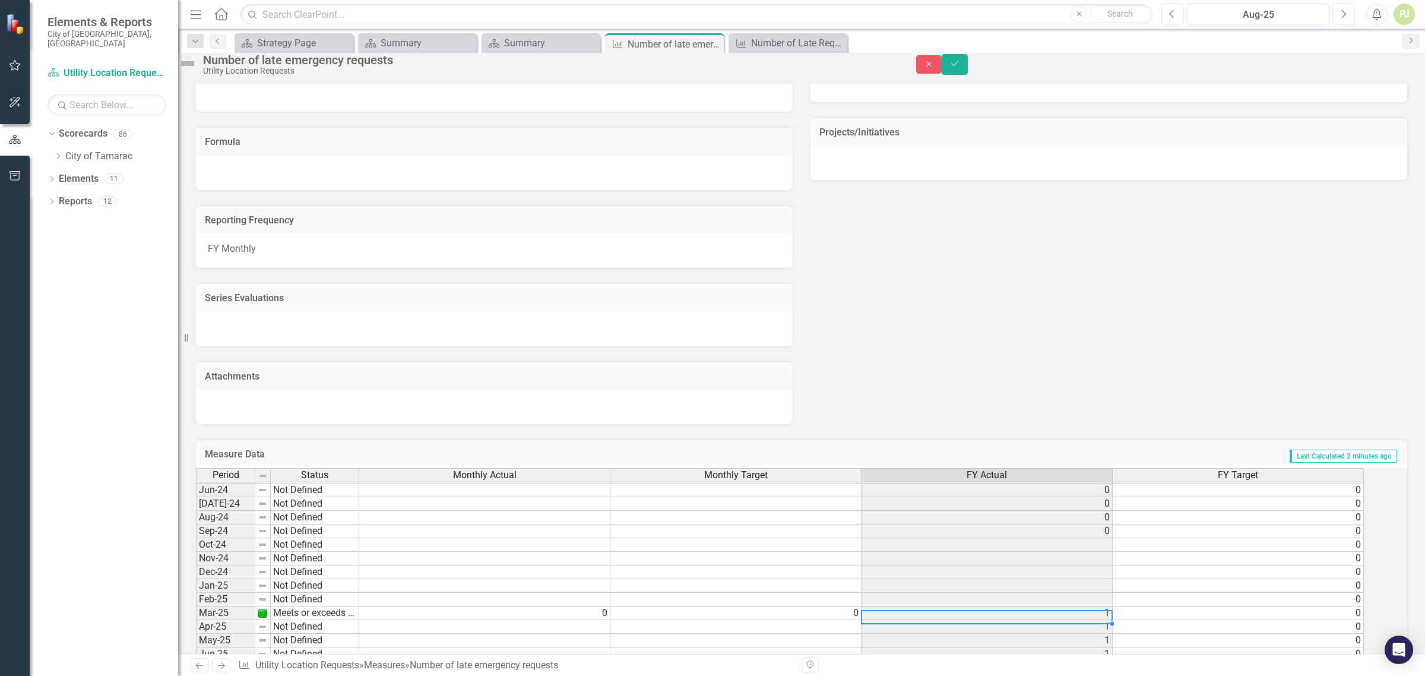
click at [1113, 620] on td "1" at bounding box center [986, 613] width 251 height 14
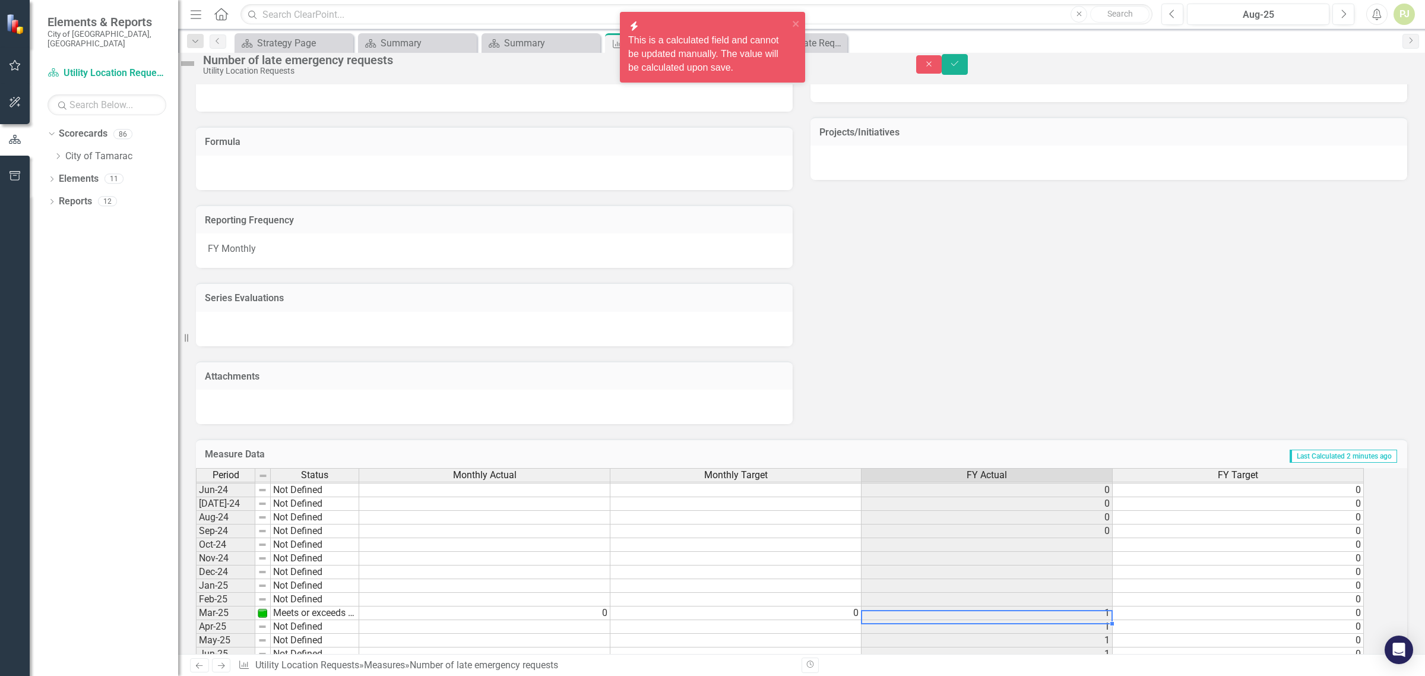
click at [1113, 620] on td "1" at bounding box center [986, 613] width 251 height 14
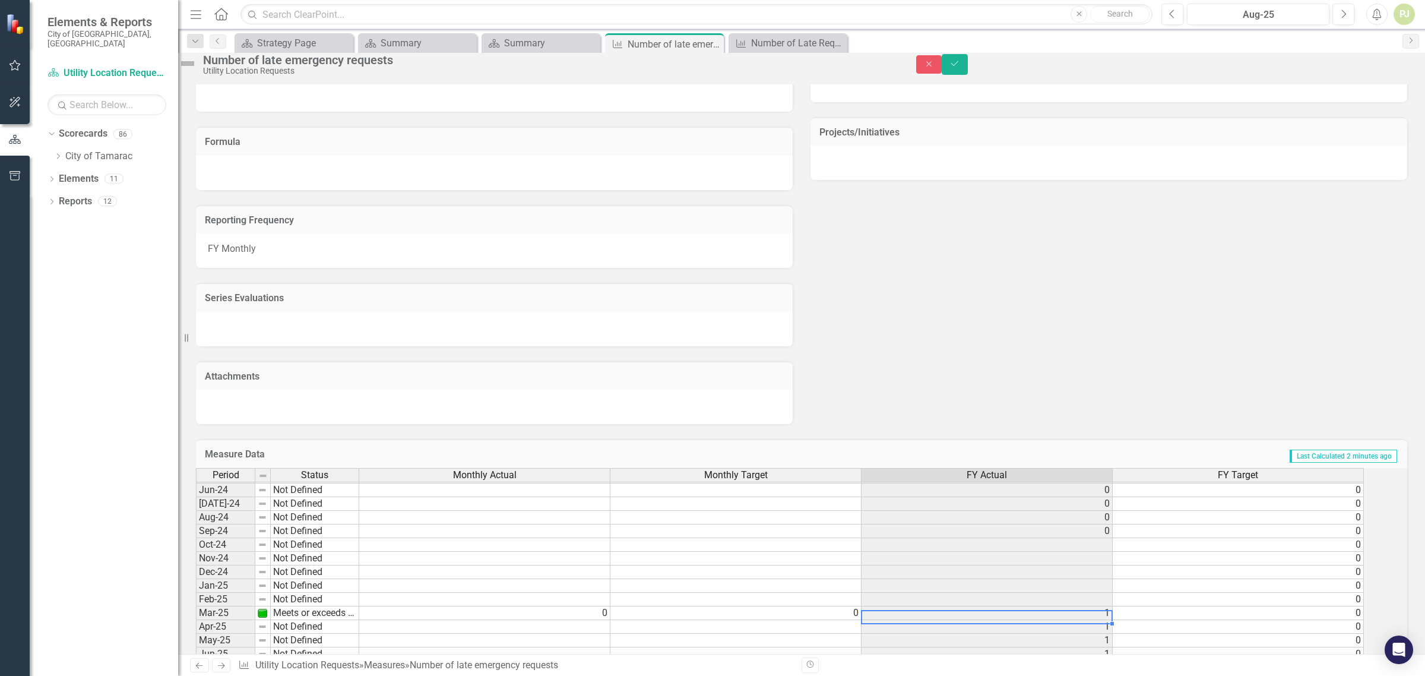
drag, startPoint x: 1023, startPoint y: 657, endPoint x: 1043, endPoint y: 642, distance: 24.7
click at [1023, 654] on div "Previous Next Measure Utility Location Requests » Measures » Number of late eme…" at bounding box center [801, 665] width 1247 height 22
click at [1099, 620] on td "1" at bounding box center [986, 613] width 251 height 14
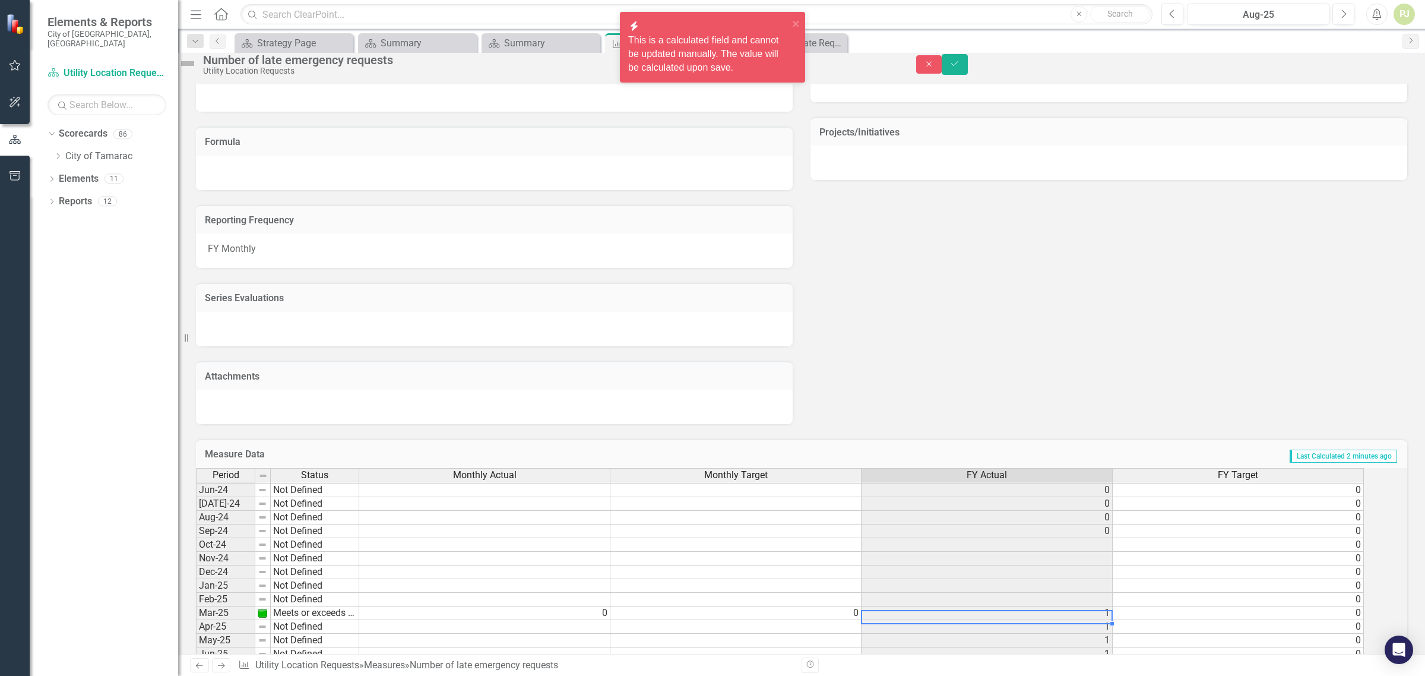
click at [1113, 624] on div at bounding box center [1111, 617] width 1 height 14
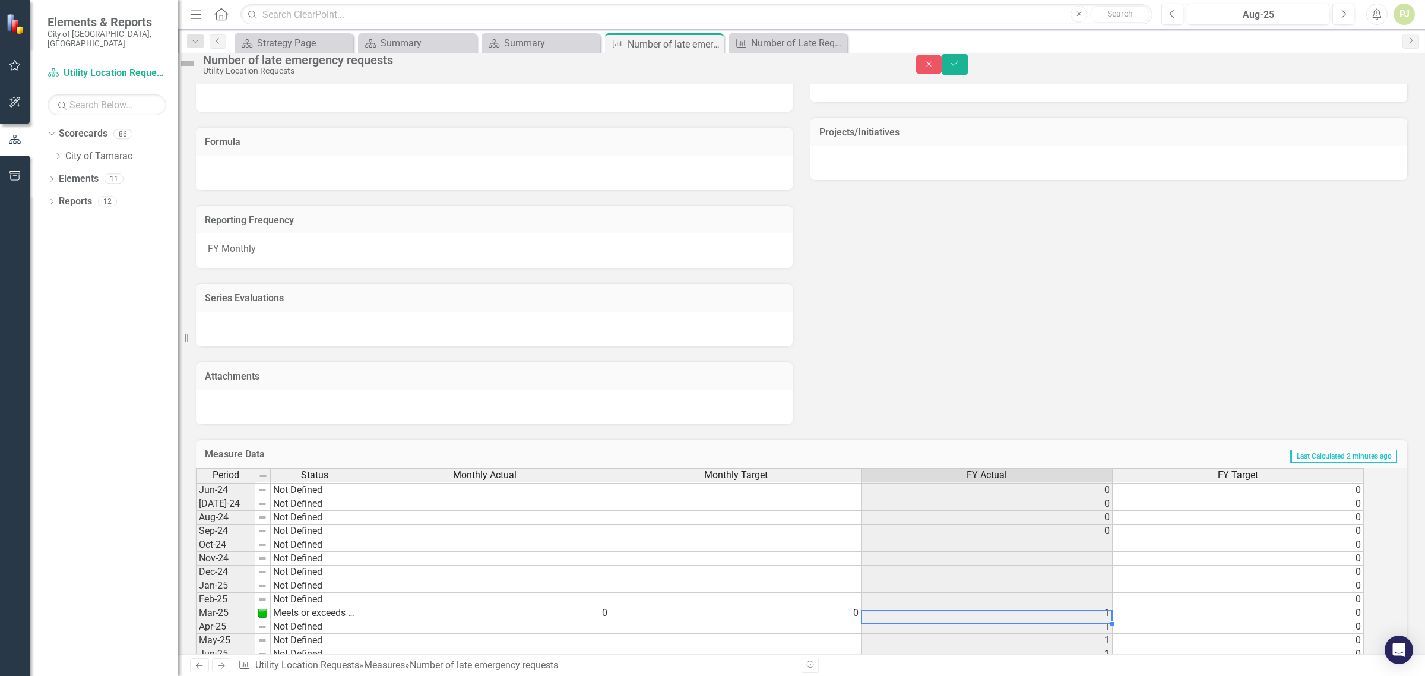
click at [1029, 654] on div "Previous Next Measure Utility Location Requests » Measures » Number of late eme…" at bounding box center [801, 665] width 1247 height 22
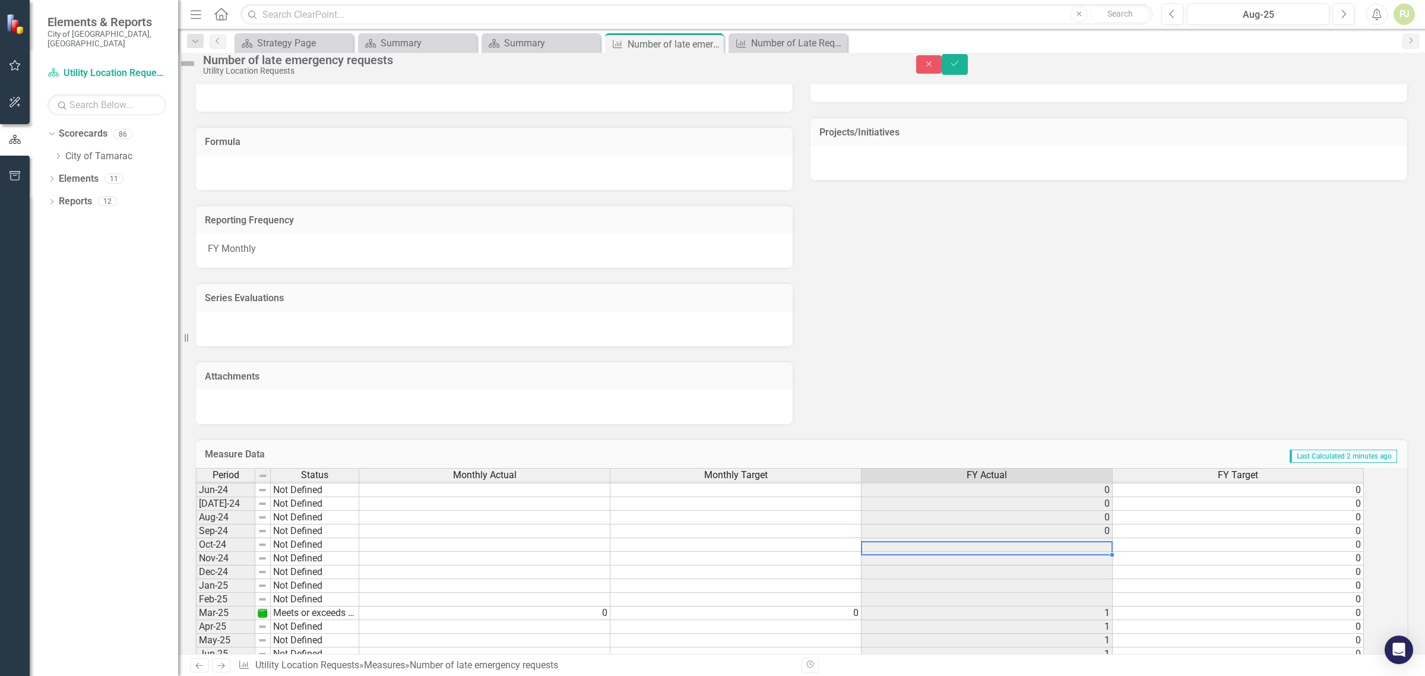
click at [1069, 552] on td at bounding box center [986, 545] width 251 height 14
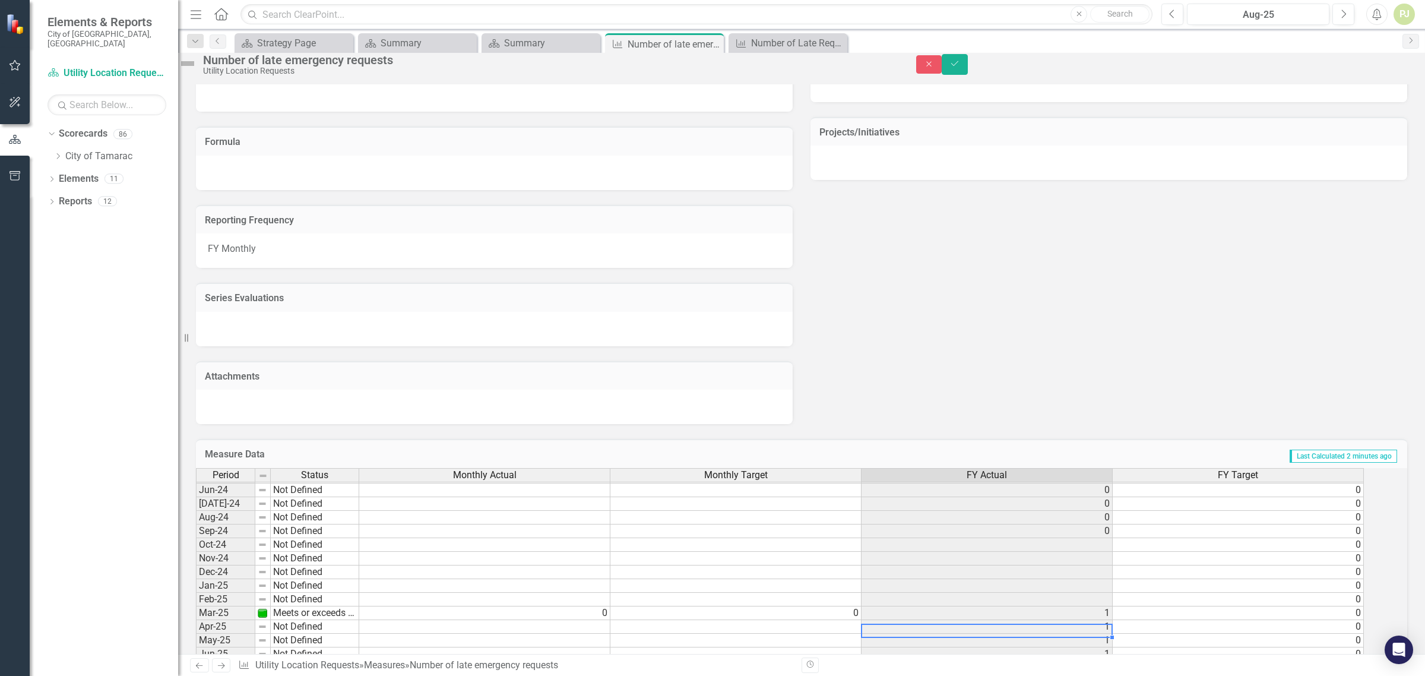
click at [1113, 633] on td "1" at bounding box center [986, 627] width 251 height 14
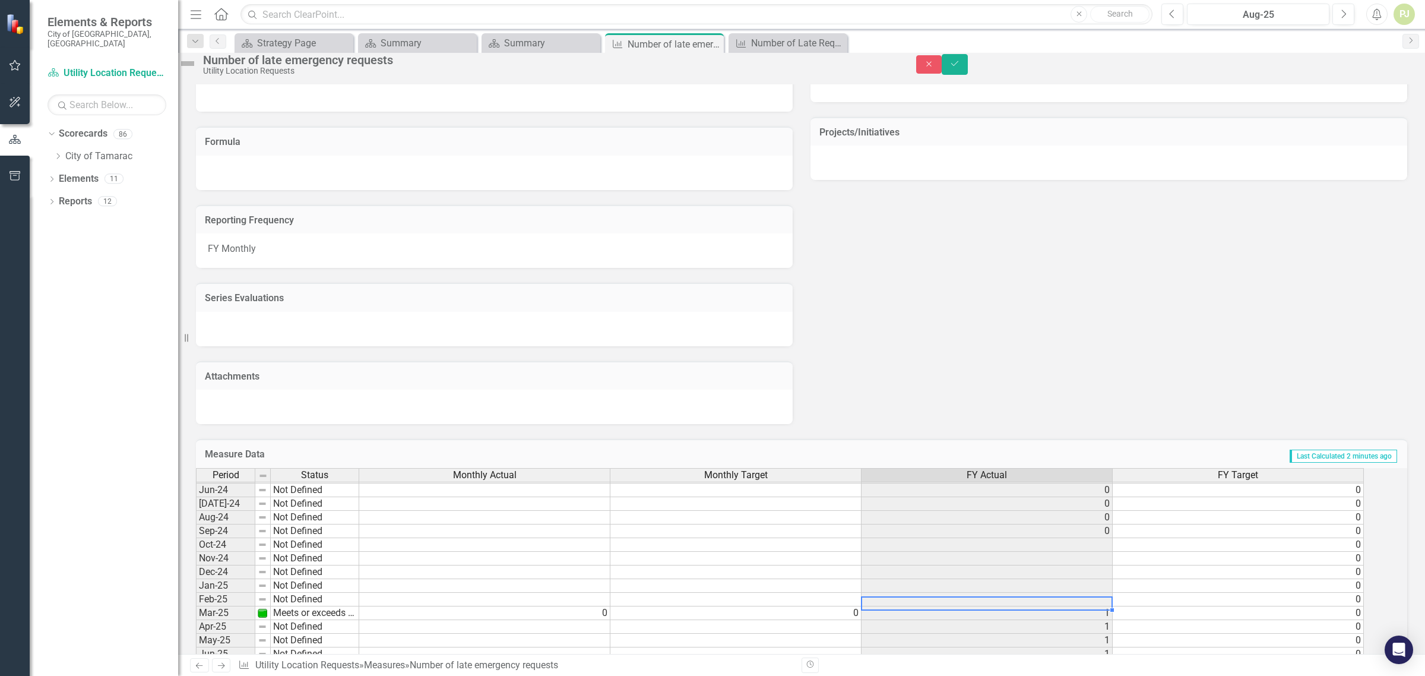
click at [1113, 606] on td at bounding box center [986, 600] width 251 height 14
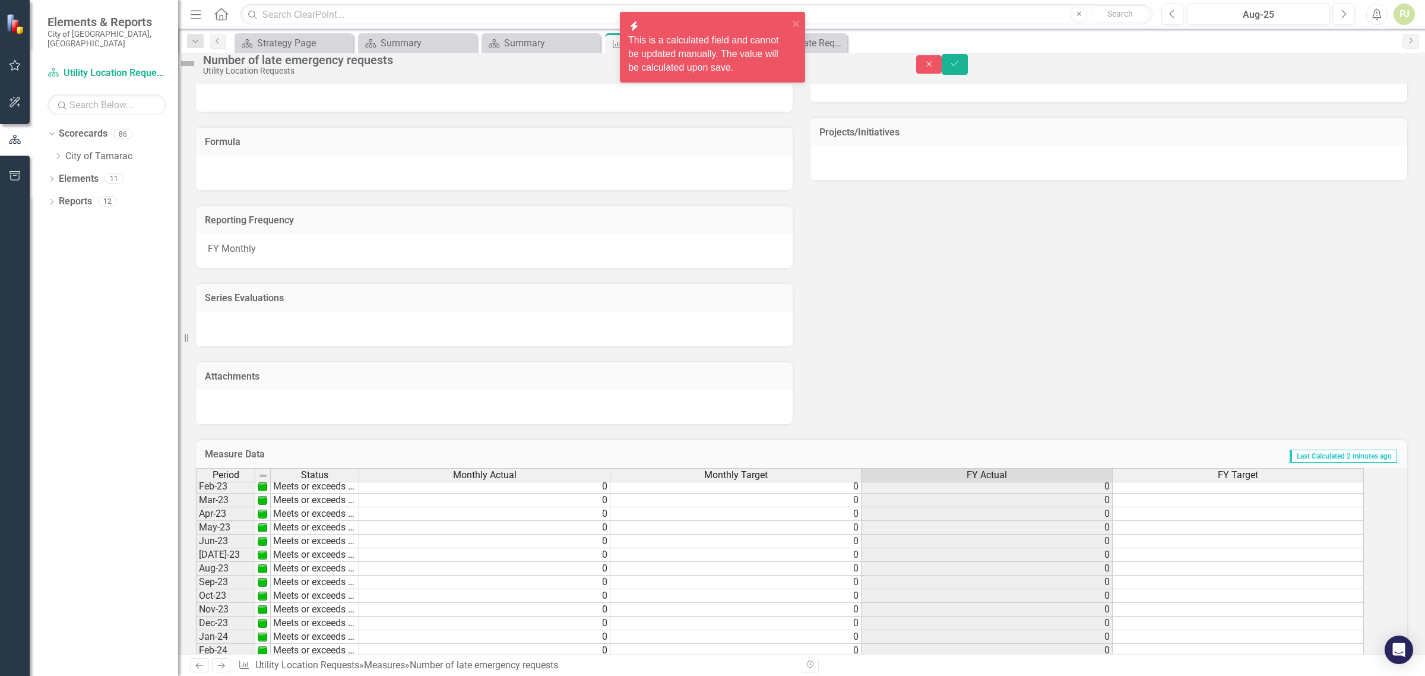
scroll to position [173, 0]
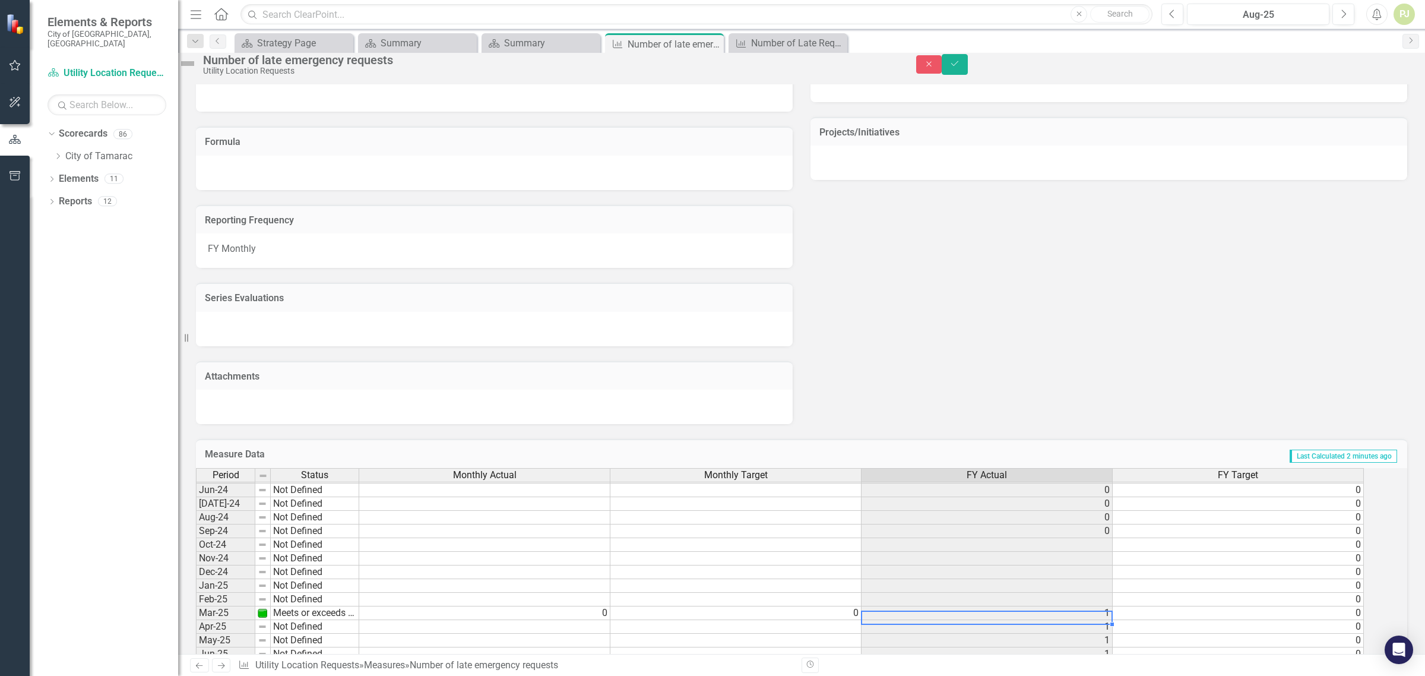
click at [914, 620] on td "1" at bounding box center [986, 613] width 251 height 14
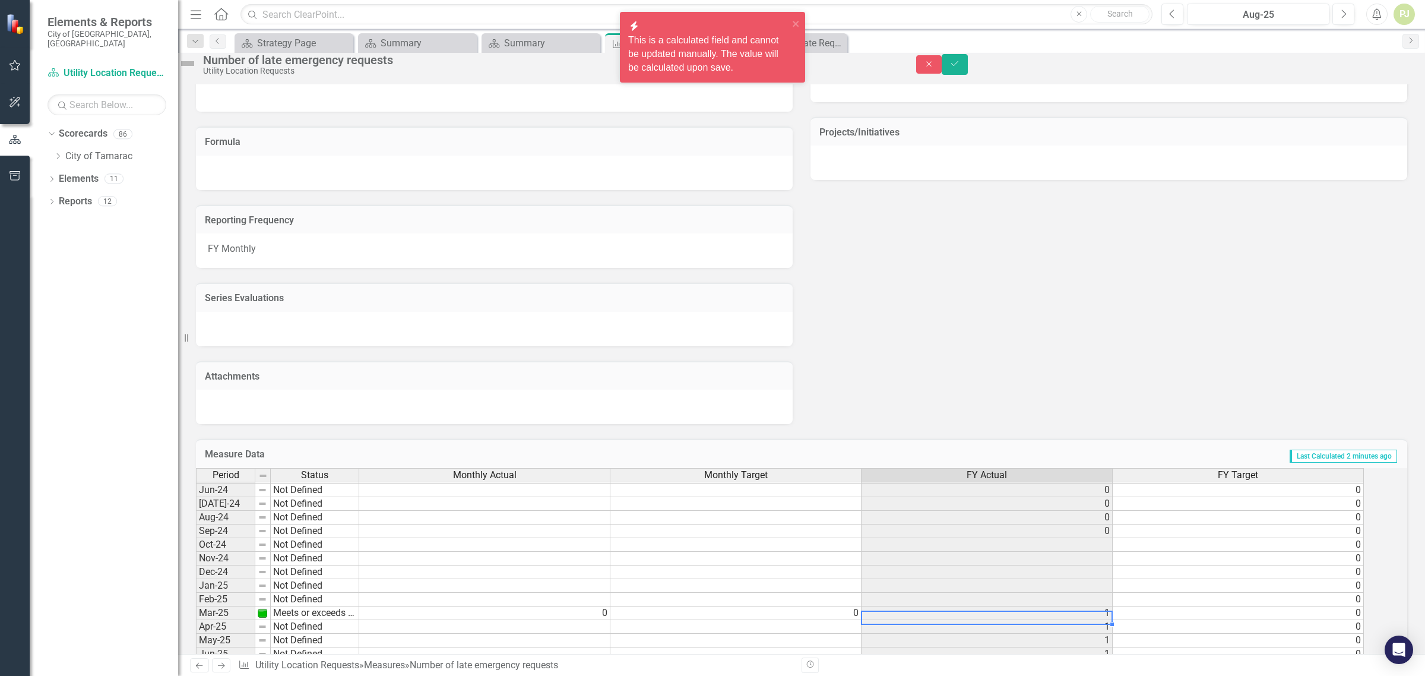
click at [1076, 620] on td "1" at bounding box center [986, 613] width 251 height 14
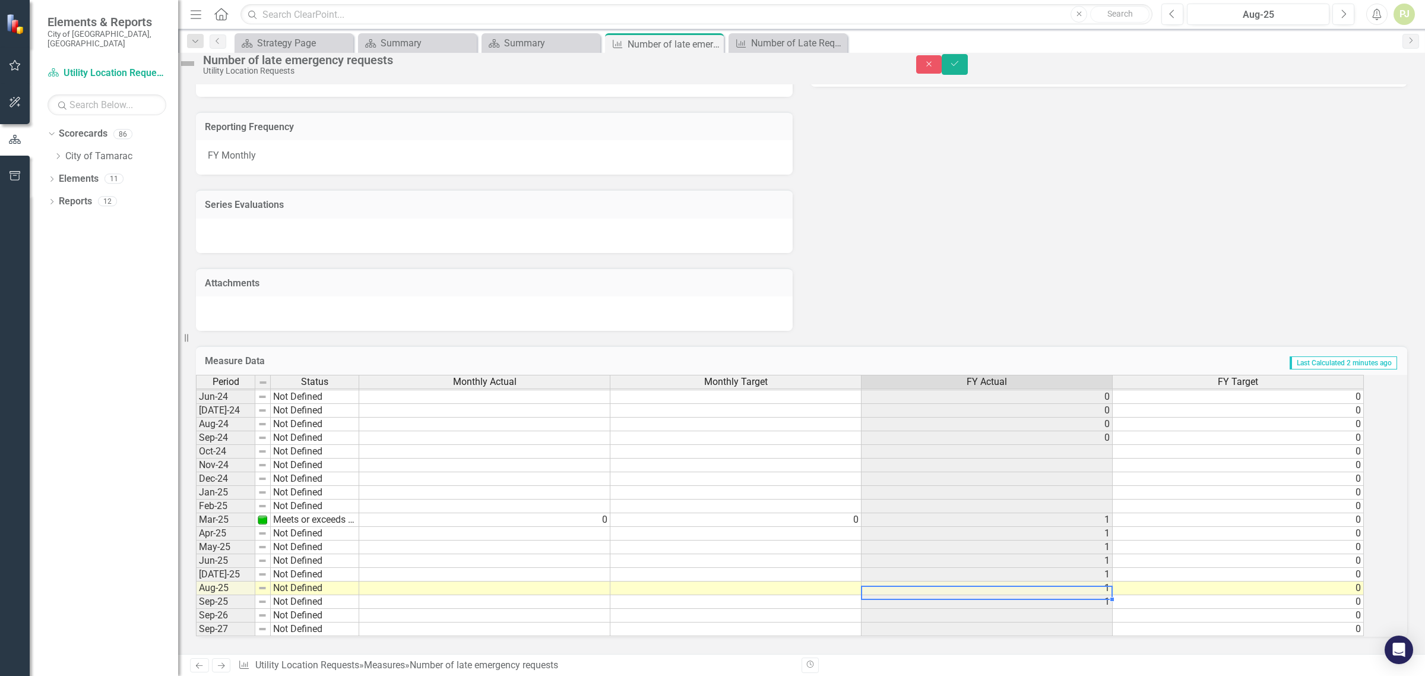
click at [1113, 581] on td "1" at bounding box center [986, 588] width 251 height 14
click at [1109, 513] on td "1" at bounding box center [986, 520] width 251 height 14
click at [325, 513] on td "Meets or exceeds target" at bounding box center [315, 520] width 88 height 14
click at [341, 554] on td "Not Defined" at bounding box center [315, 561] width 88 height 14
click at [311, 513] on td at bounding box center [315, 520] width 88 height 14
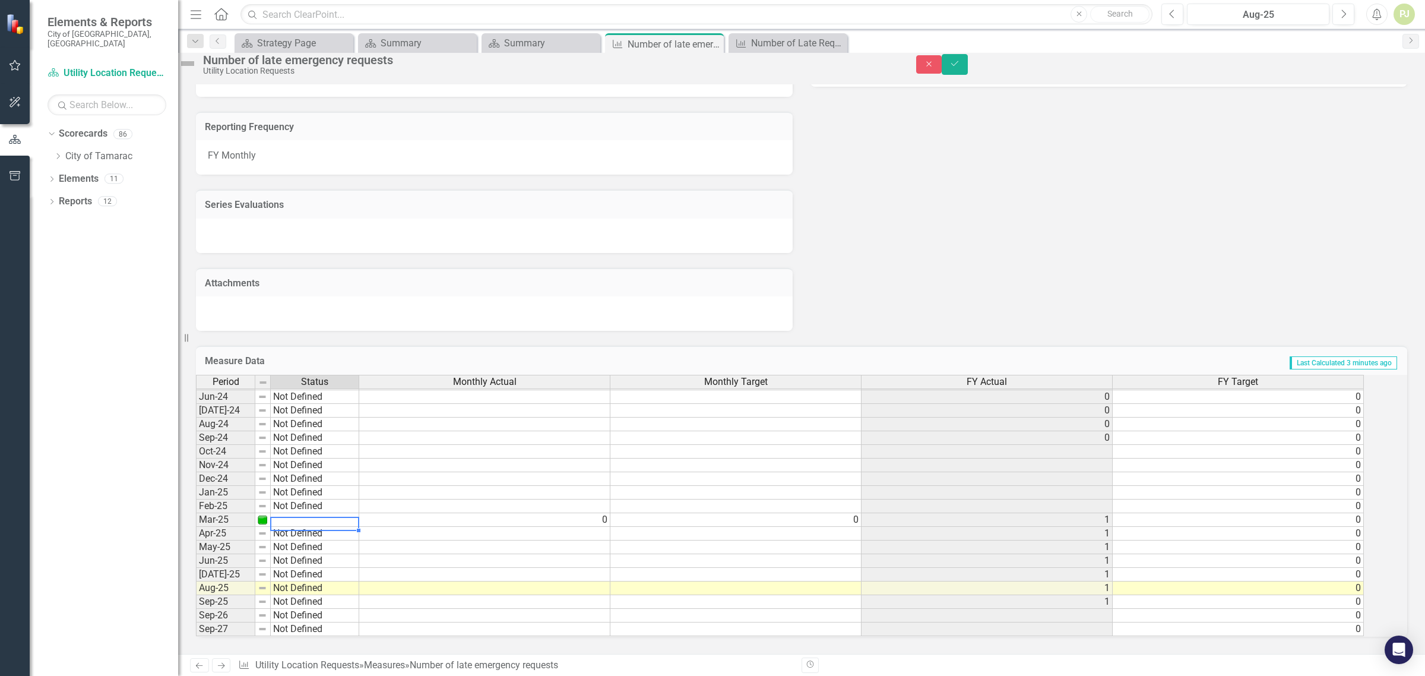
click at [311, 513] on td at bounding box center [315, 520] width 88 height 14
click at [311, 502] on div "Period Status Monthly Actual Monthly Target FY Actual FY Target May-23 Meets or…" at bounding box center [785, 506] width 1178 height 262
click at [1035, 513] on td "1" at bounding box center [986, 520] width 251 height 14
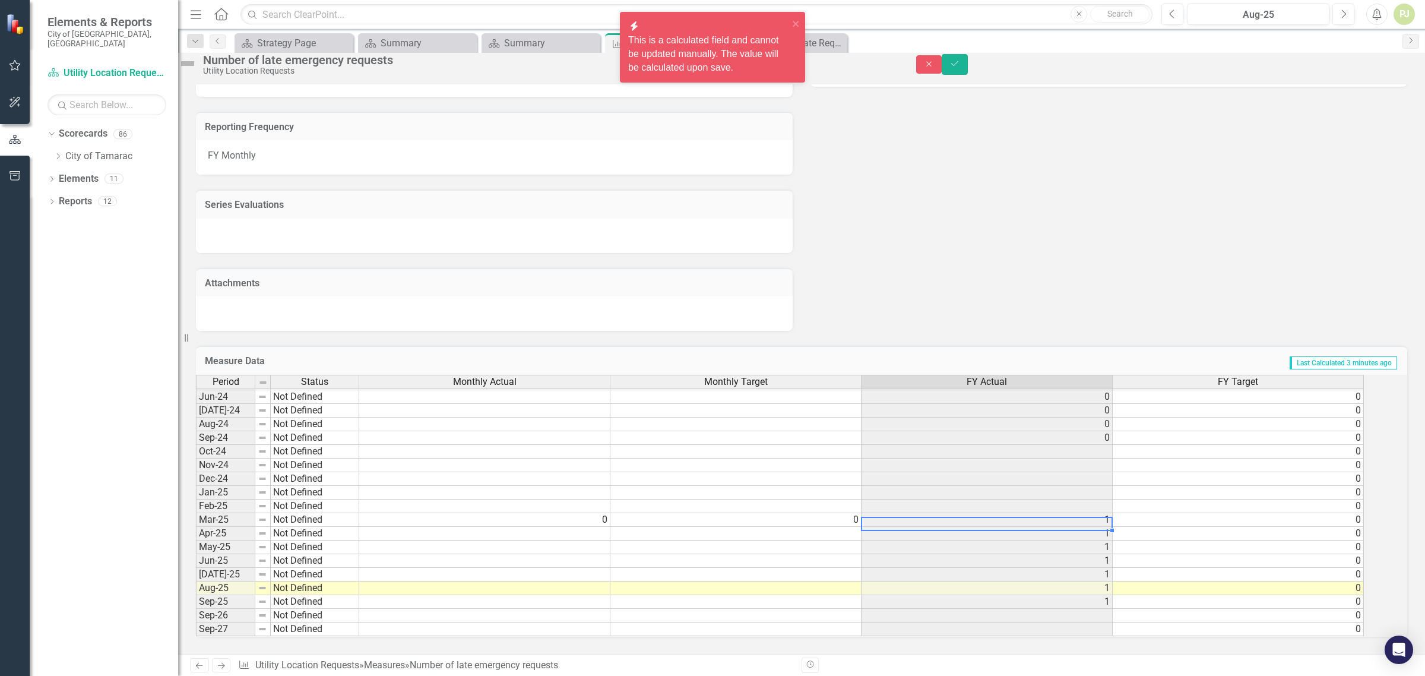
click at [1035, 513] on td "1" at bounding box center [986, 520] width 251 height 14
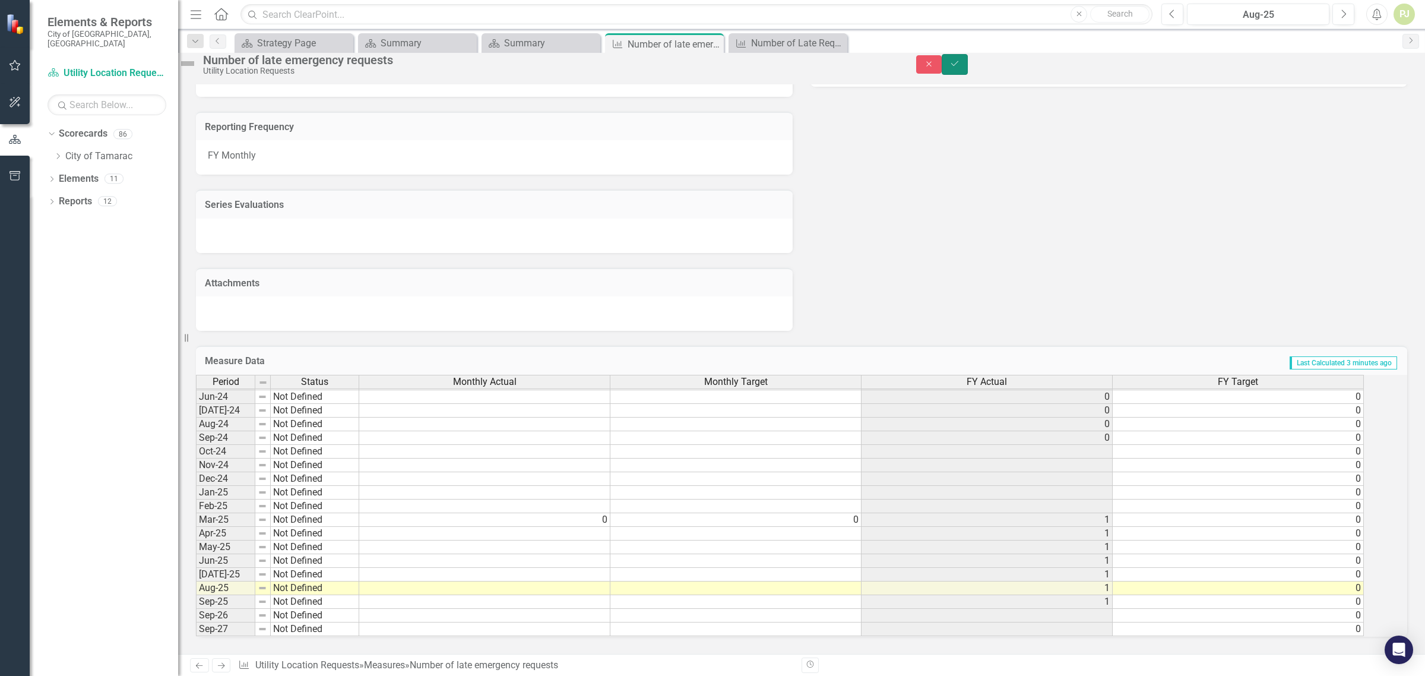
click at [960, 68] on icon "Save" at bounding box center [954, 63] width 11 height 8
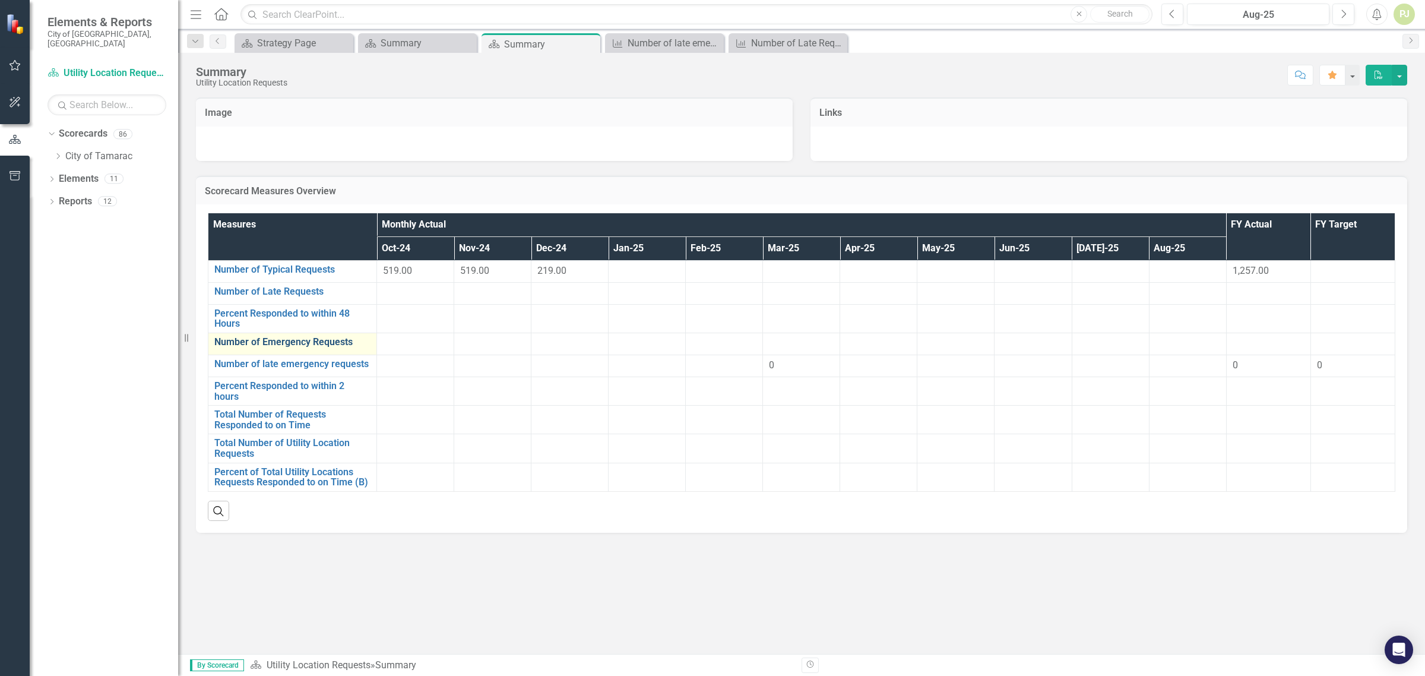
click at [327, 341] on link "Number of Emergency Requests" at bounding box center [292, 342] width 156 height 11
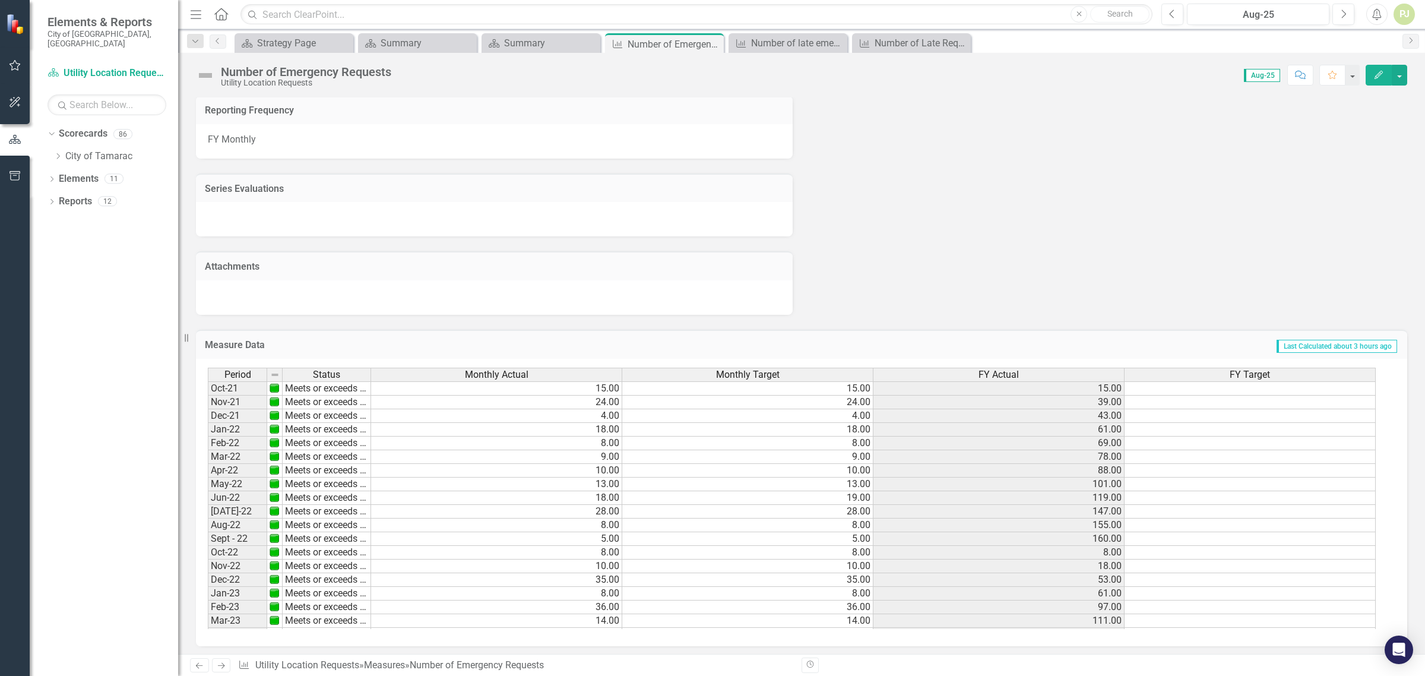
click at [1266, 78] on span "Aug-25" at bounding box center [1262, 75] width 36 height 13
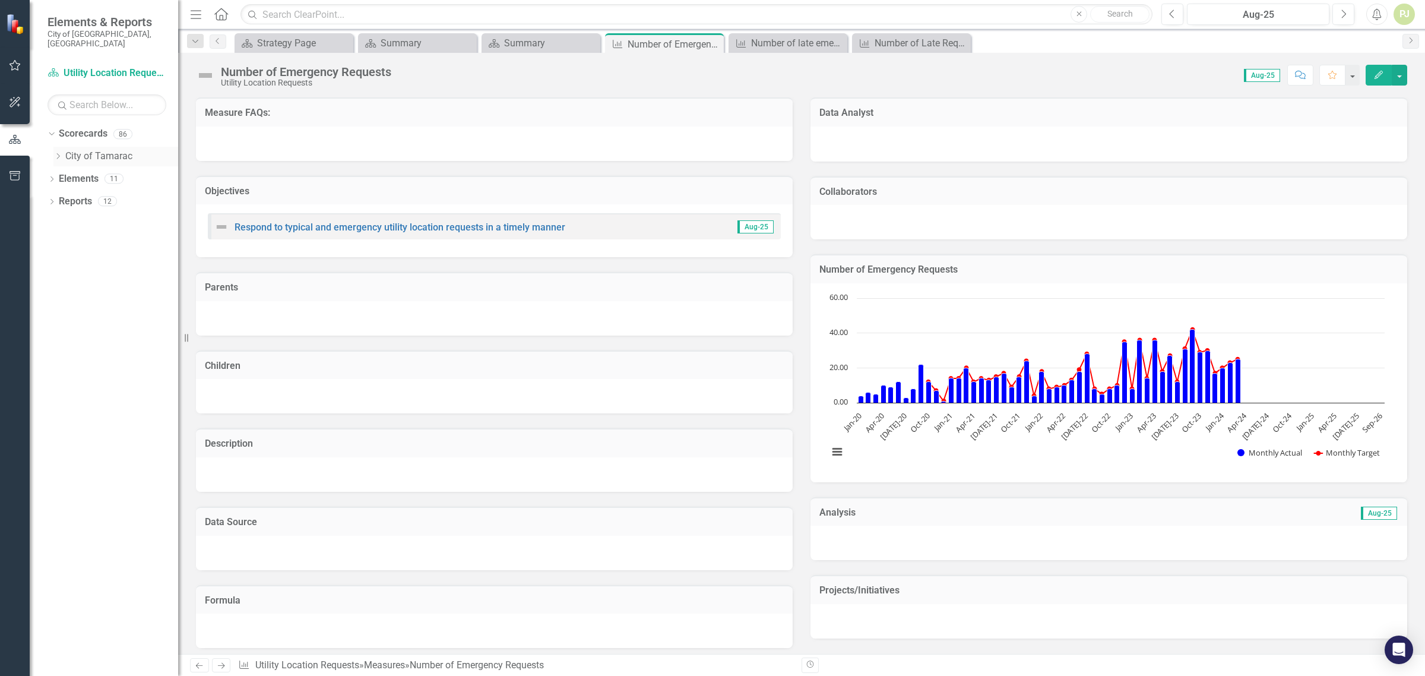
click at [58, 153] on icon "Dropdown" at bounding box center [57, 156] width 9 height 7
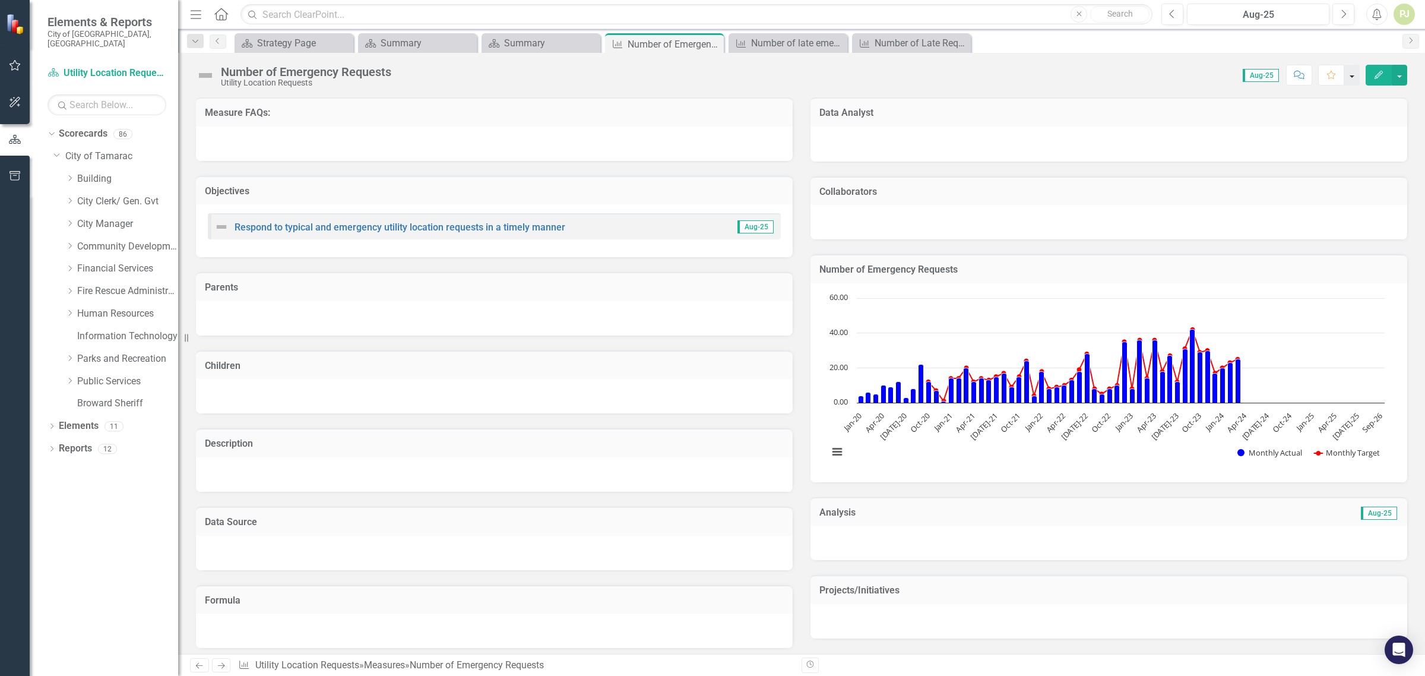
click at [1351, 73] on button "button" at bounding box center [1351, 75] width 15 height 21
click at [1134, 87] on div "Number of Emergency Requests Utility Location Requests Score: 0.00 Aug-25 Compl…" at bounding box center [801, 71] width 1247 height 36
click at [69, 378] on icon at bounding box center [70, 381] width 3 height 6
click at [80, 556] on div "Dropdown" at bounding box center [81, 561] width 9 height 10
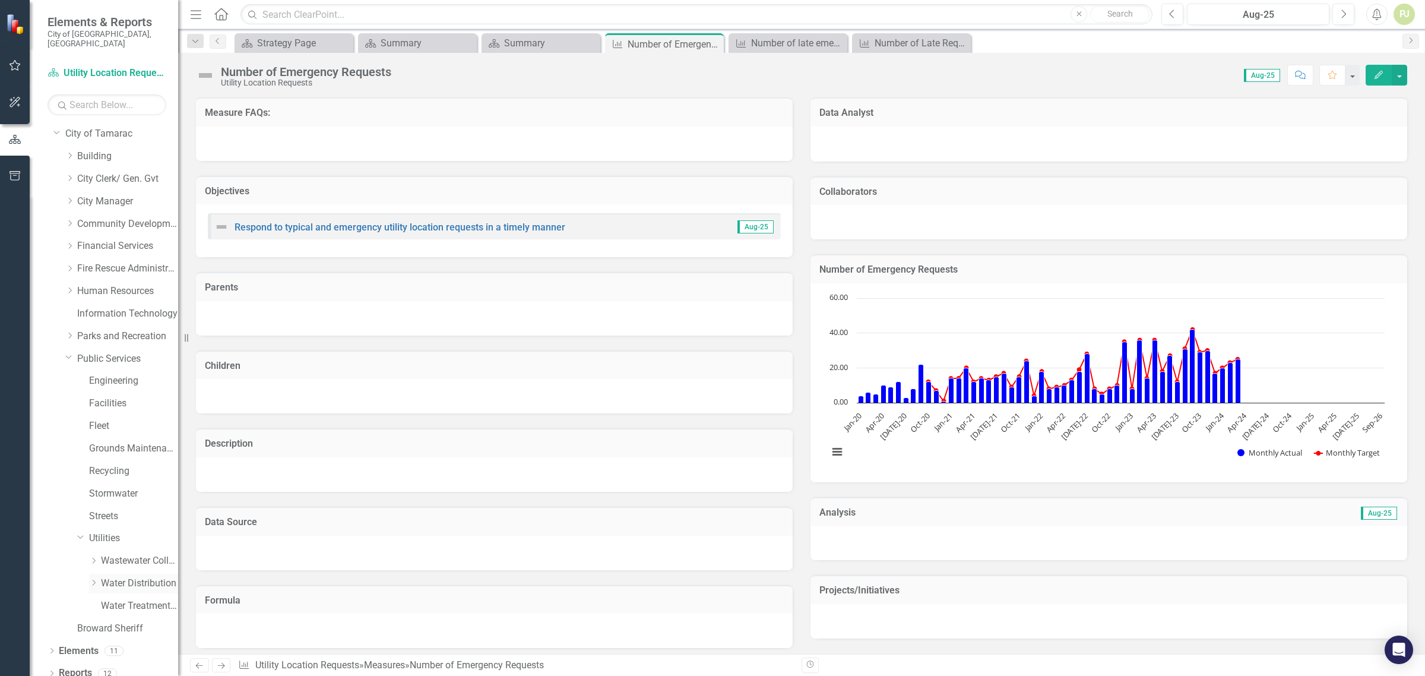
click at [92, 579] on div "Dropdown Water Distribution" at bounding box center [133, 584] width 89 height 20
click at [92, 579] on icon "Dropdown" at bounding box center [93, 582] width 9 height 7
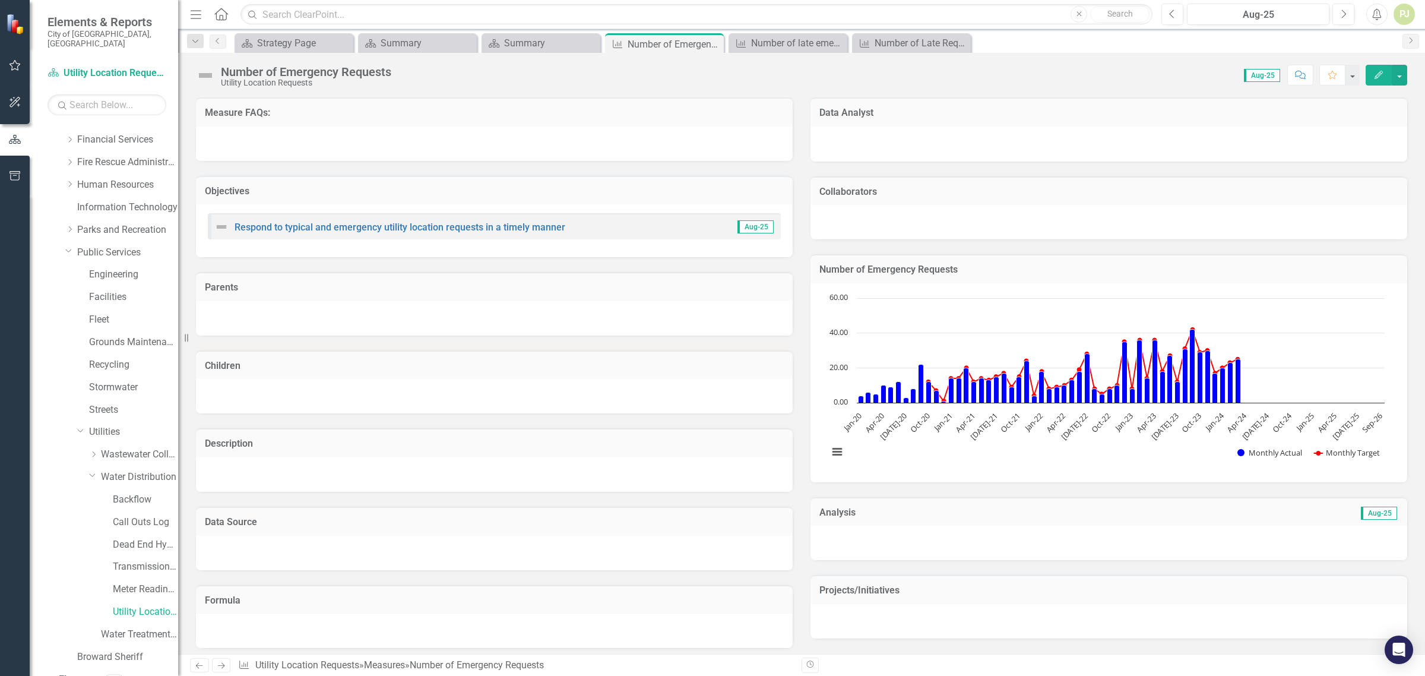
scroll to position [158, 0]
click at [143, 576] on link "Utility Location Requests" at bounding box center [145, 583] width 65 height 14
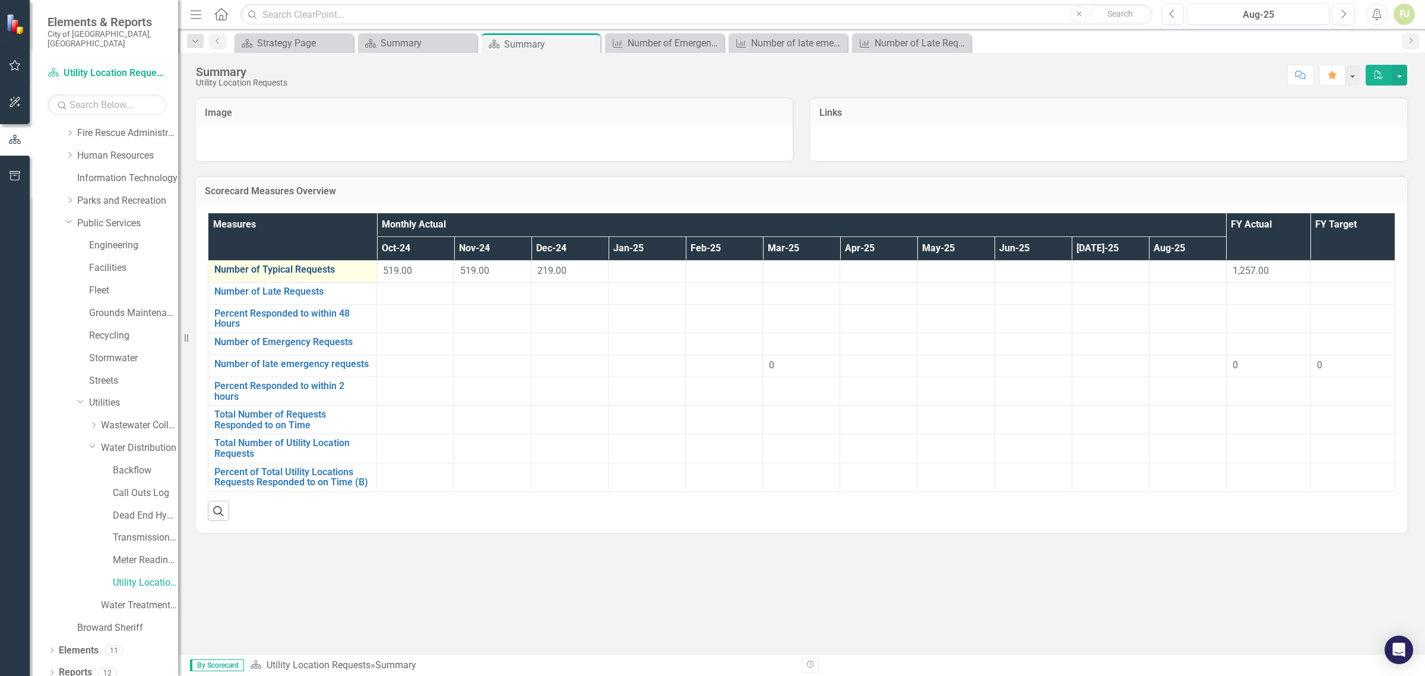
click at [308, 272] on link "Number of Typical Requests" at bounding box center [292, 269] width 156 height 11
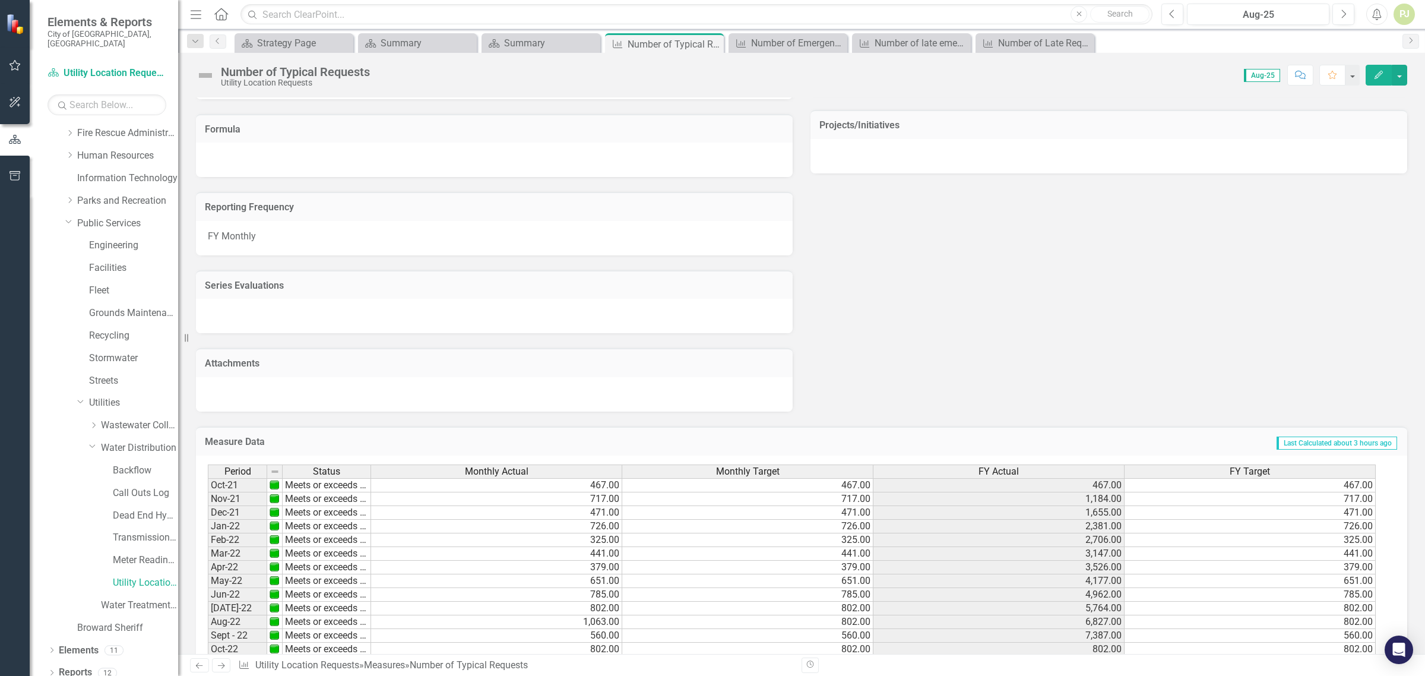
scroll to position [568, 0]
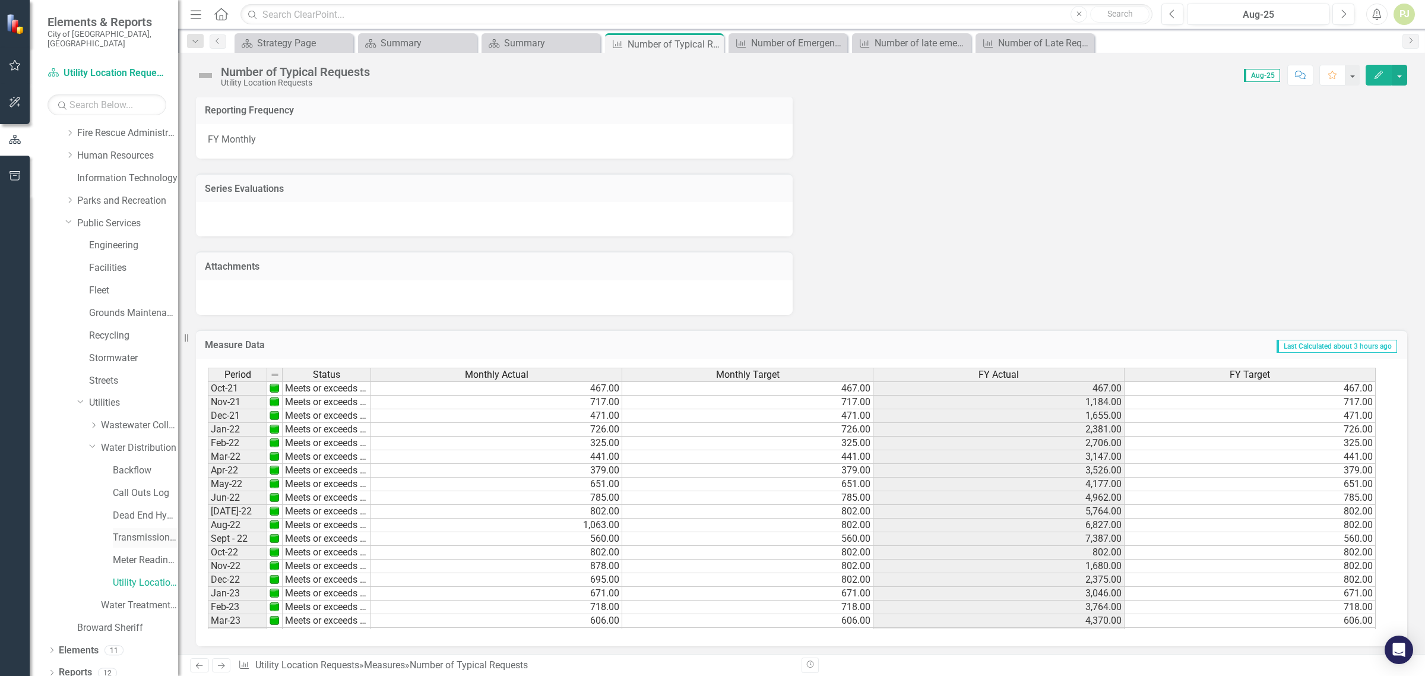
click at [131, 531] on link "Transmission and Distribution" at bounding box center [145, 538] width 65 height 14
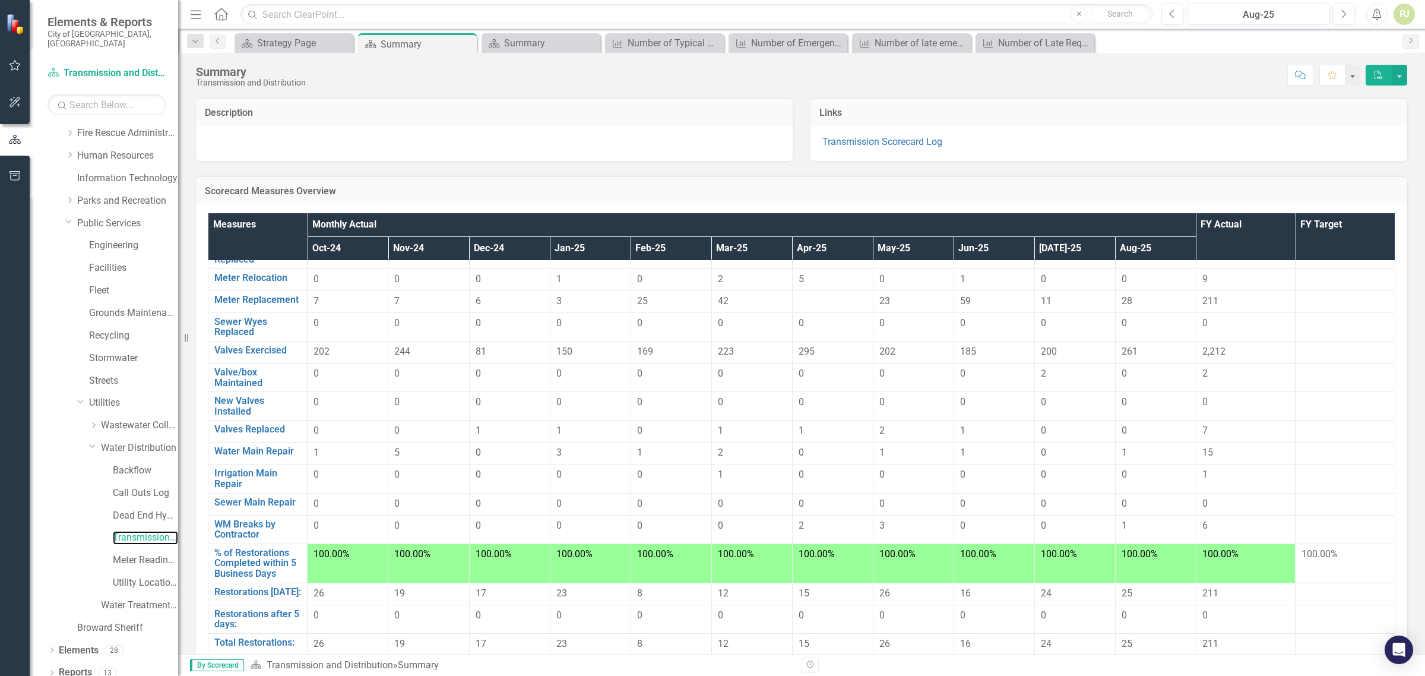
scroll to position [223, 0]
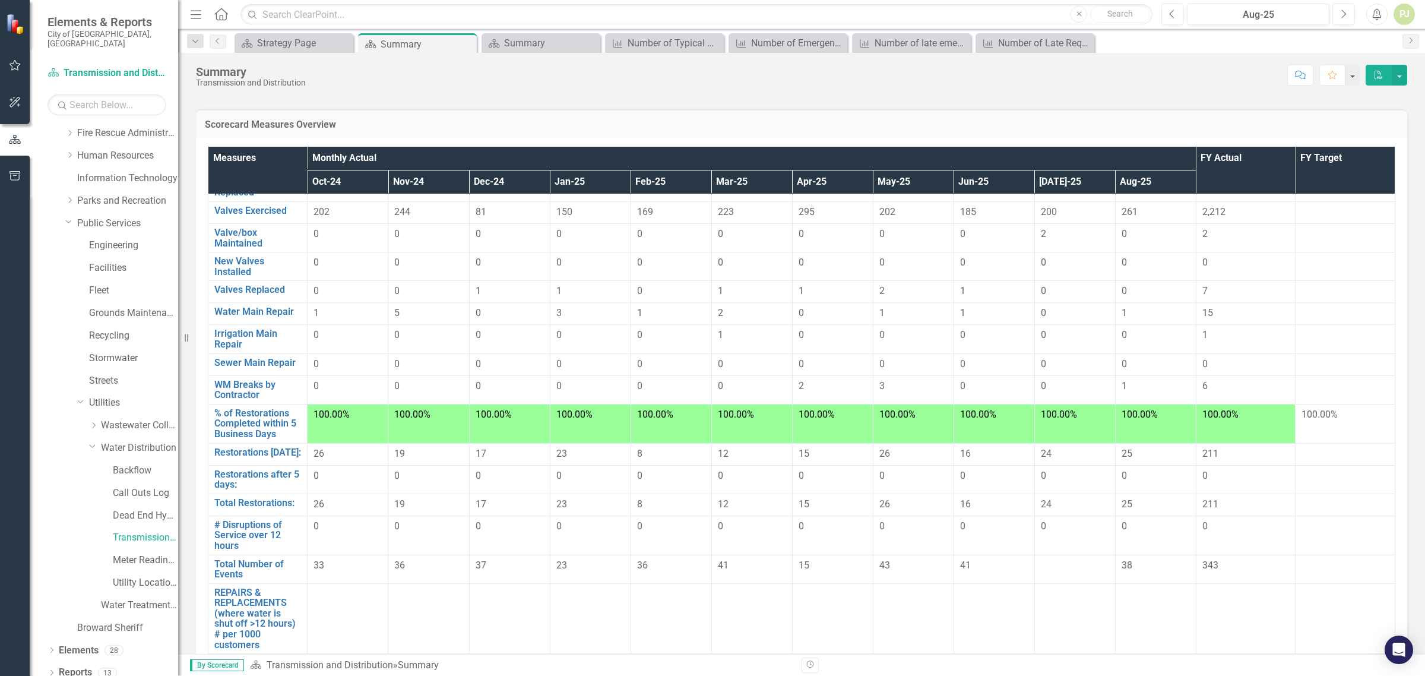
scroll to position [215, 0]
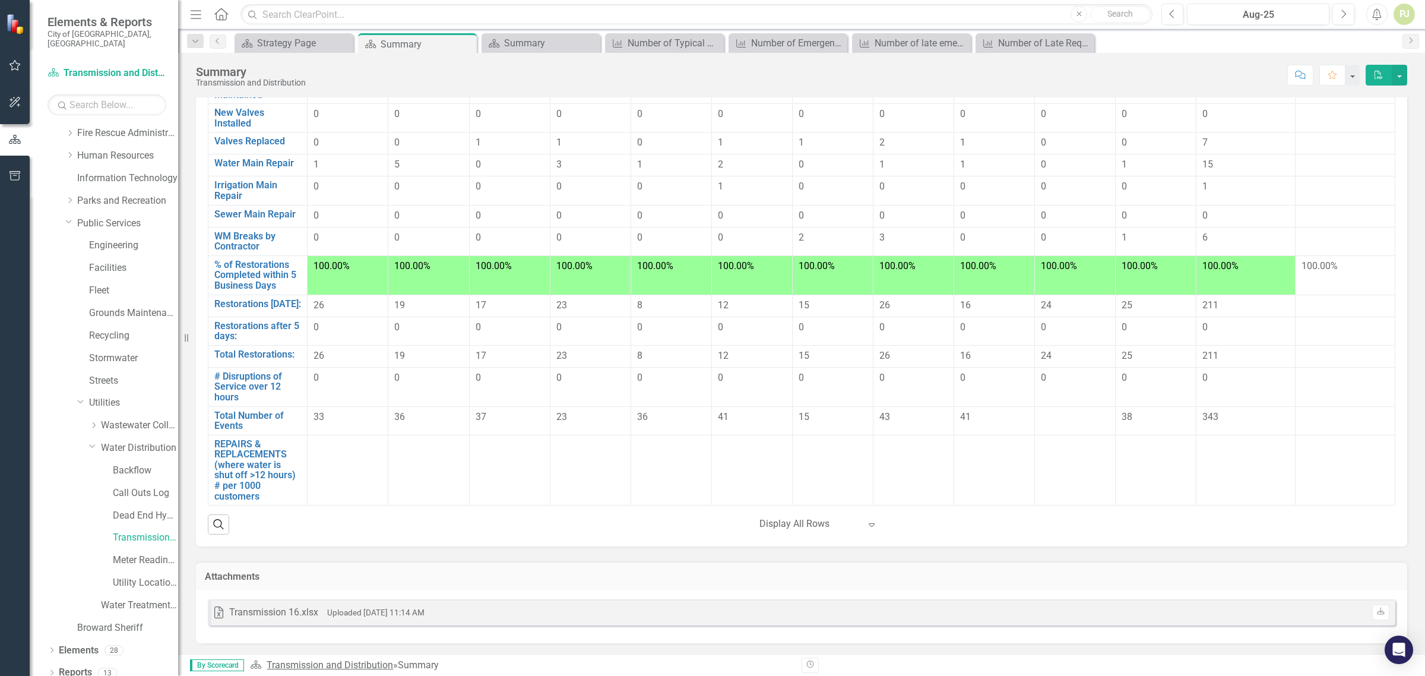
click at [300, 666] on link "Transmission and Distribution" at bounding box center [330, 664] width 126 height 11
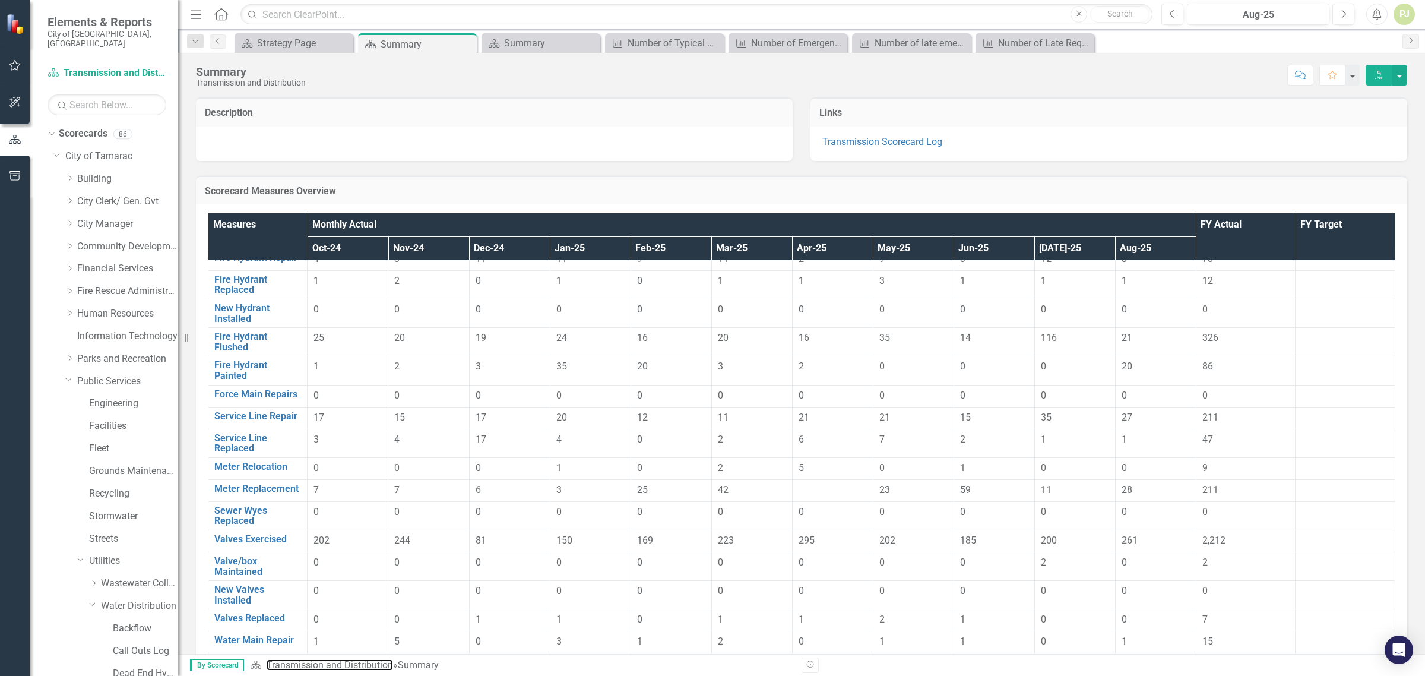
scroll to position [0, 0]
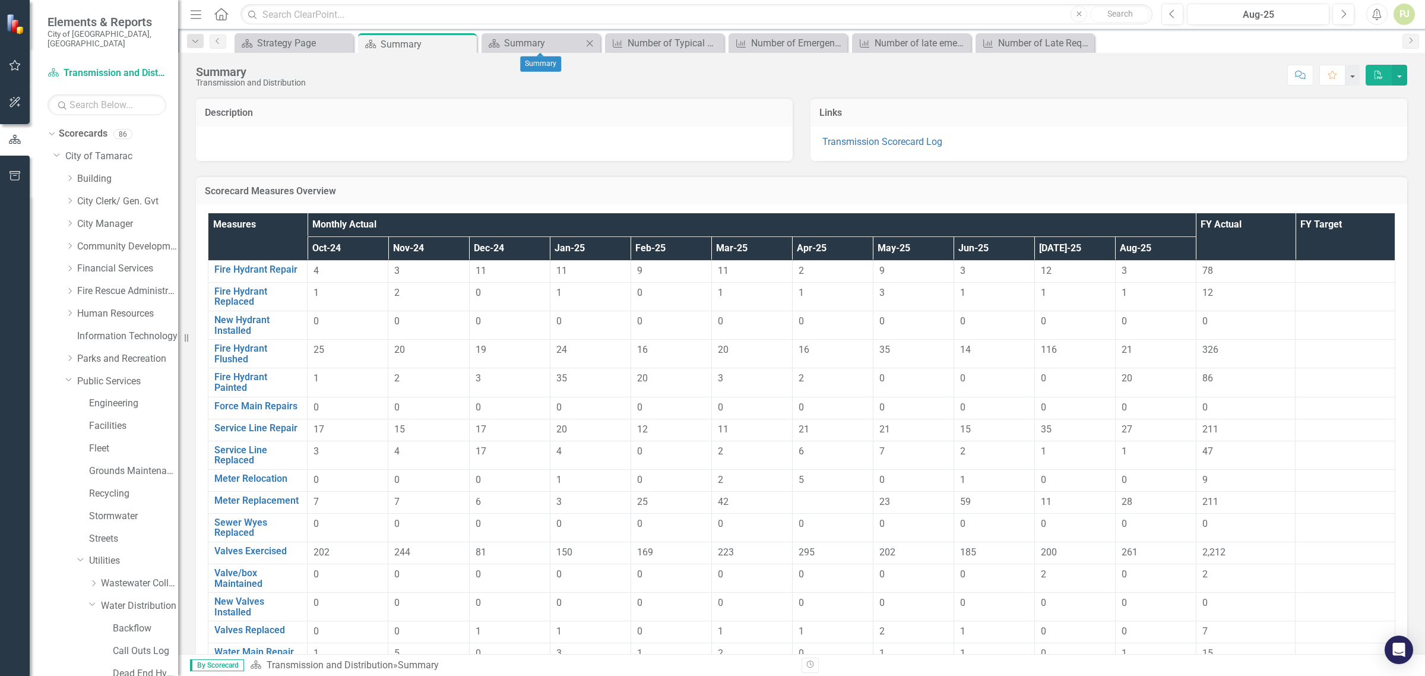
click at [530, 51] on div "Scorecard Summary Close" at bounding box center [540, 43] width 119 height 20
click at [533, 40] on div "Summary" at bounding box center [543, 43] width 78 height 15
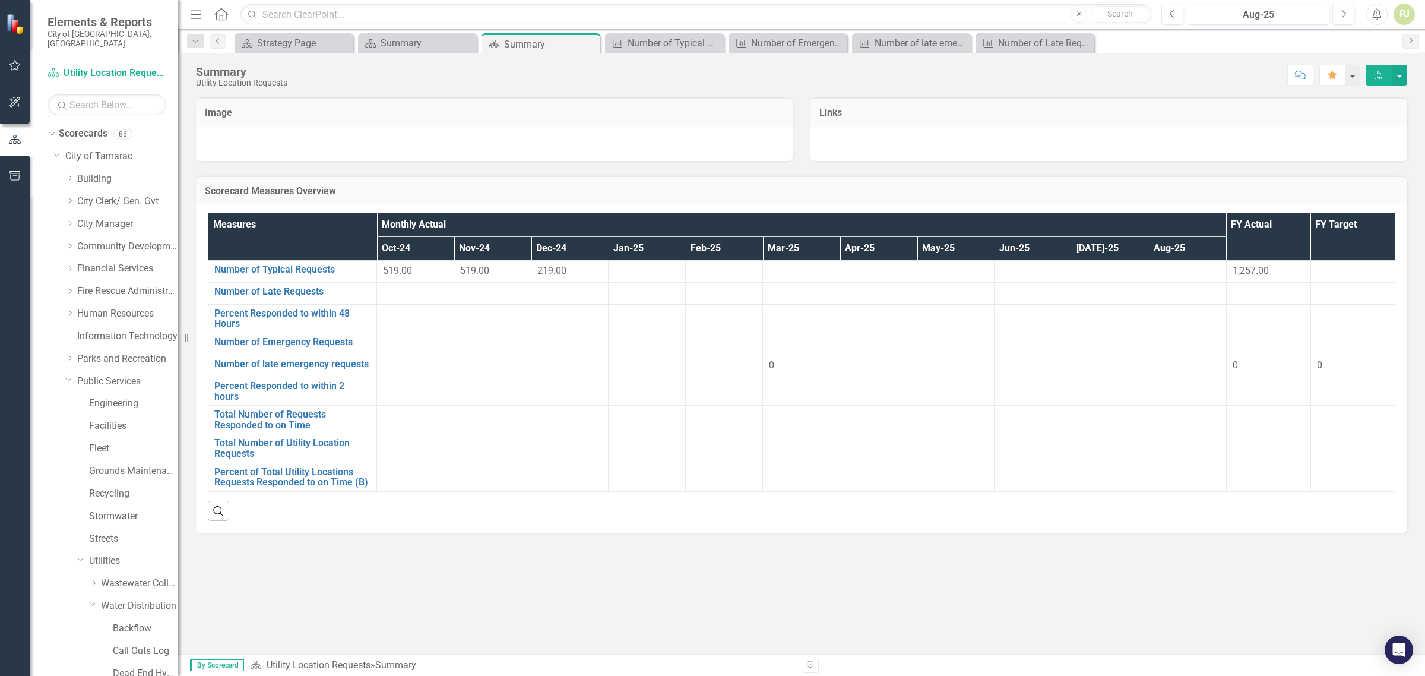
click at [654, 264] on div at bounding box center [646, 271] width 65 height 14
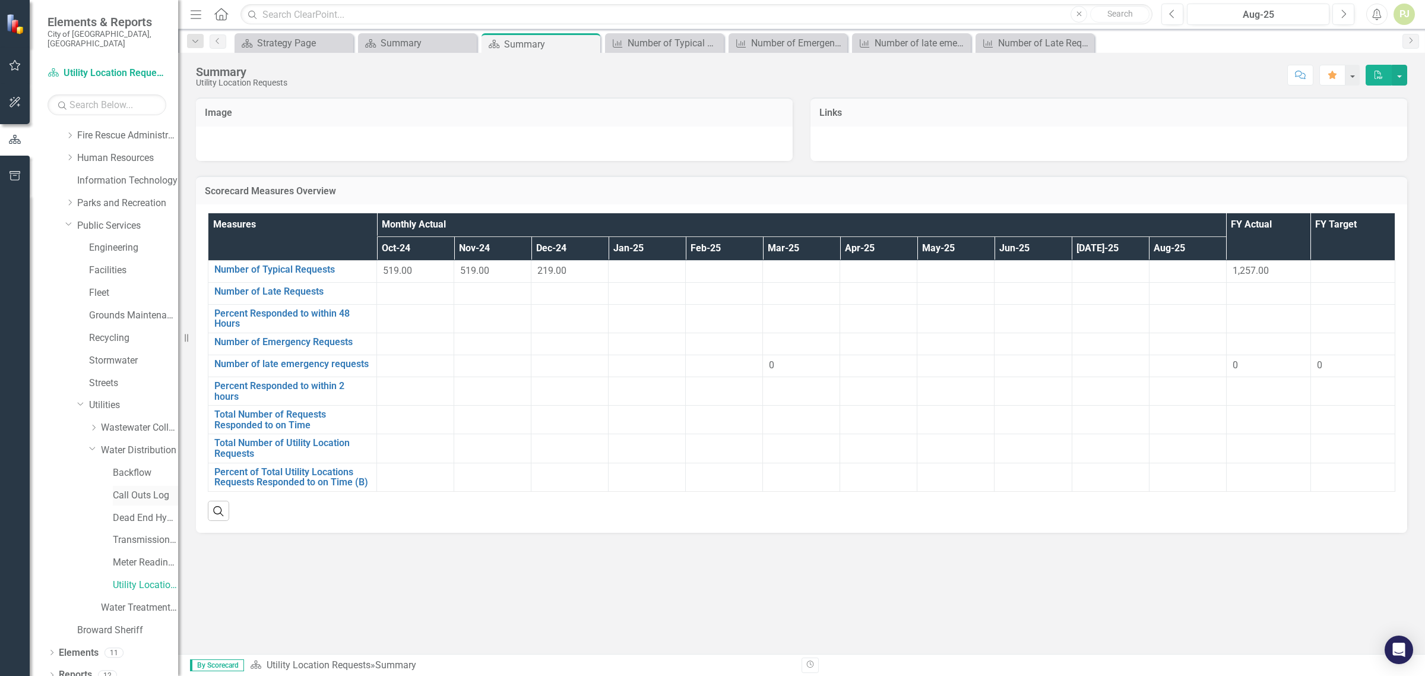
scroll to position [158, 0]
click at [135, 553] on link "Meter Reading ([PERSON_NAME])" at bounding box center [145, 560] width 65 height 14
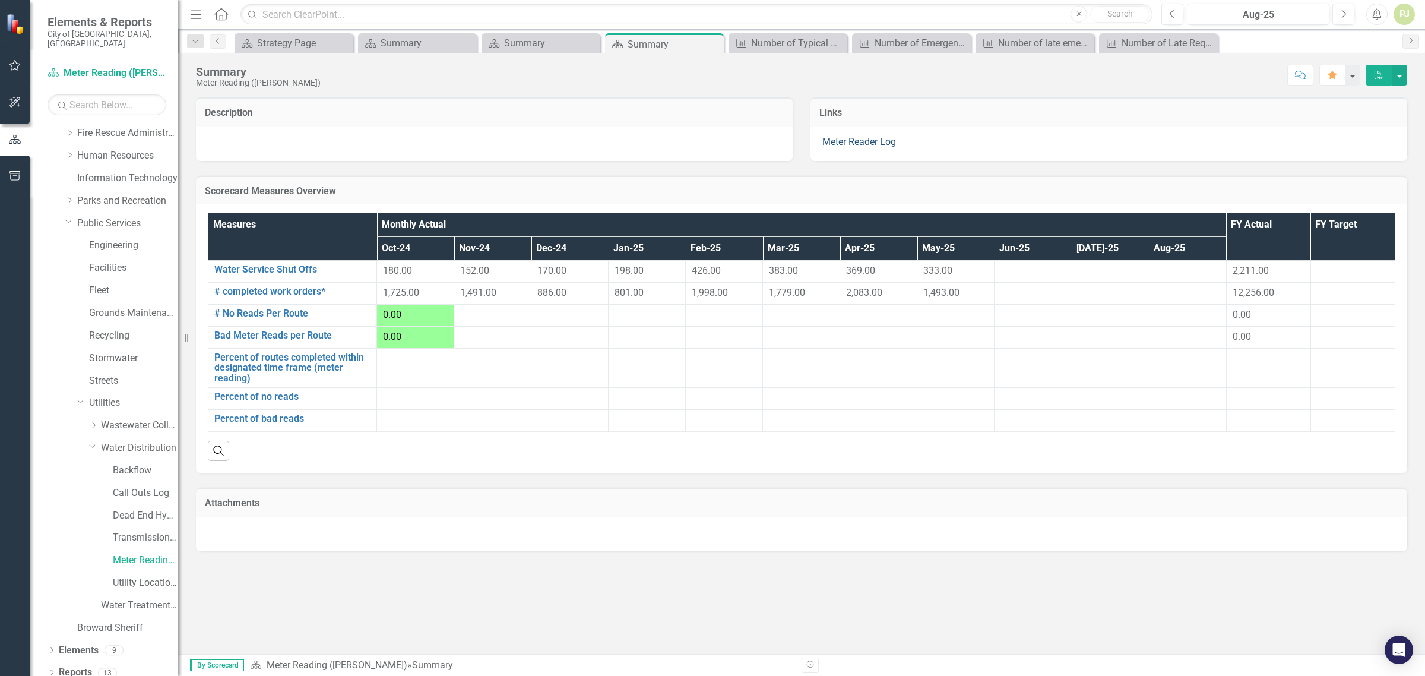
click at [873, 140] on link "Meter Reader Log" at bounding box center [859, 141] width 74 height 11
click at [860, 141] on link "Meter Reader Log" at bounding box center [859, 141] width 74 height 11
